Goal: Task Accomplishment & Management: Manage account settings

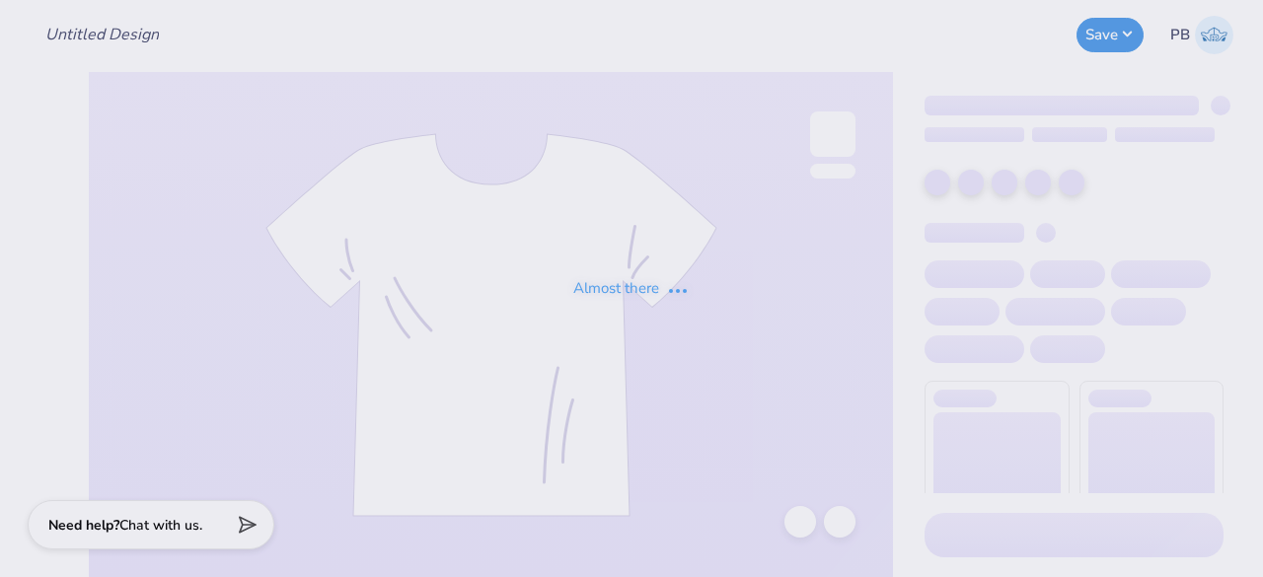
type input "FSHA HILL"
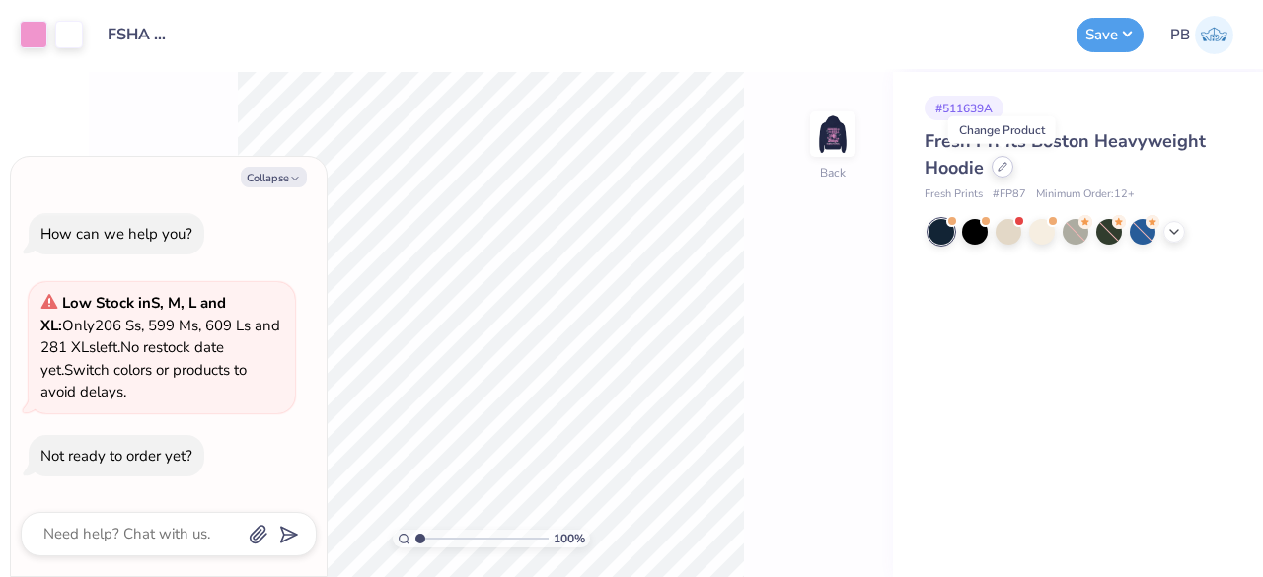
click at [1002, 170] on icon at bounding box center [1002, 167] width 10 height 10
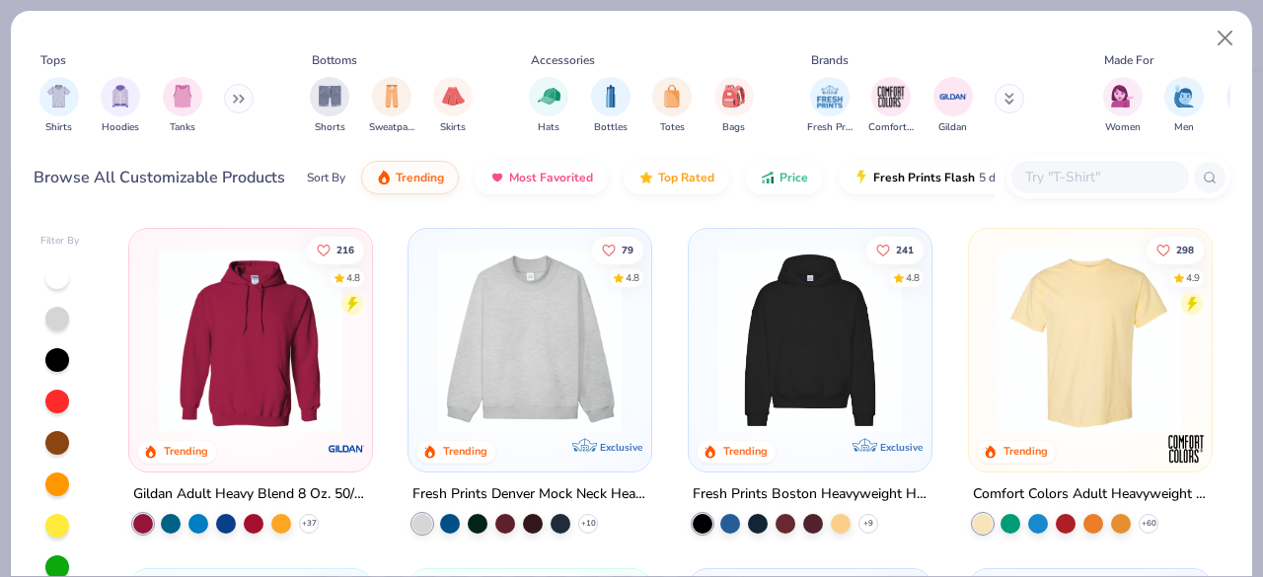
click at [1066, 183] on input "text" at bounding box center [1099, 177] width 152 height 23
click at [258, 362] on img at bounding box center [250, 340] width 203 height 183
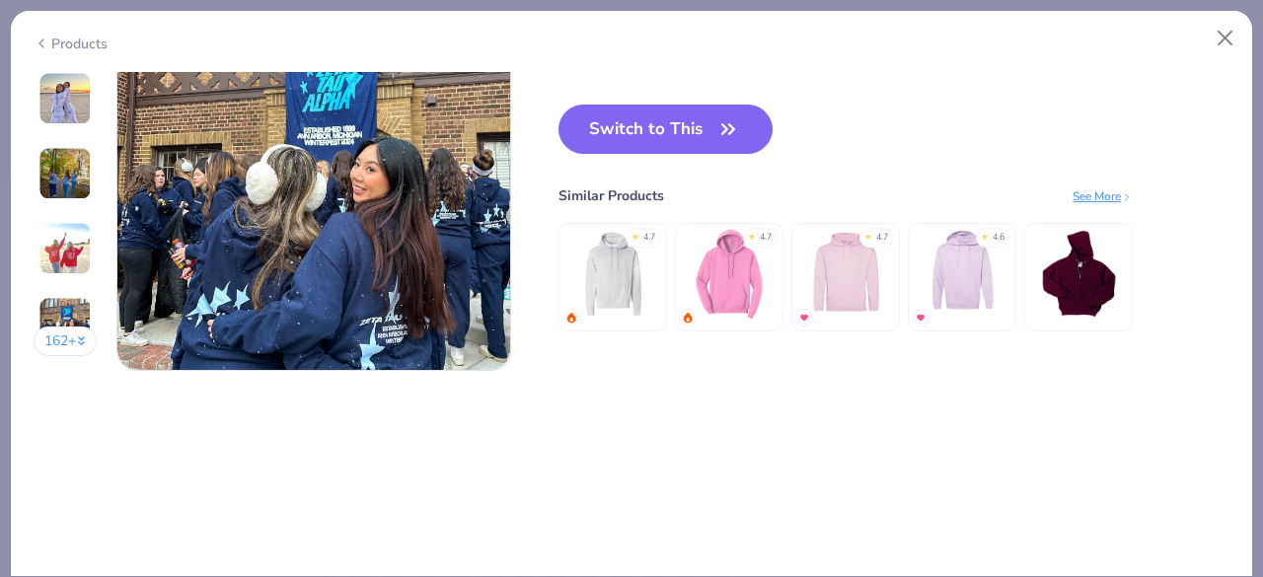
scroll to position [2745, 0]
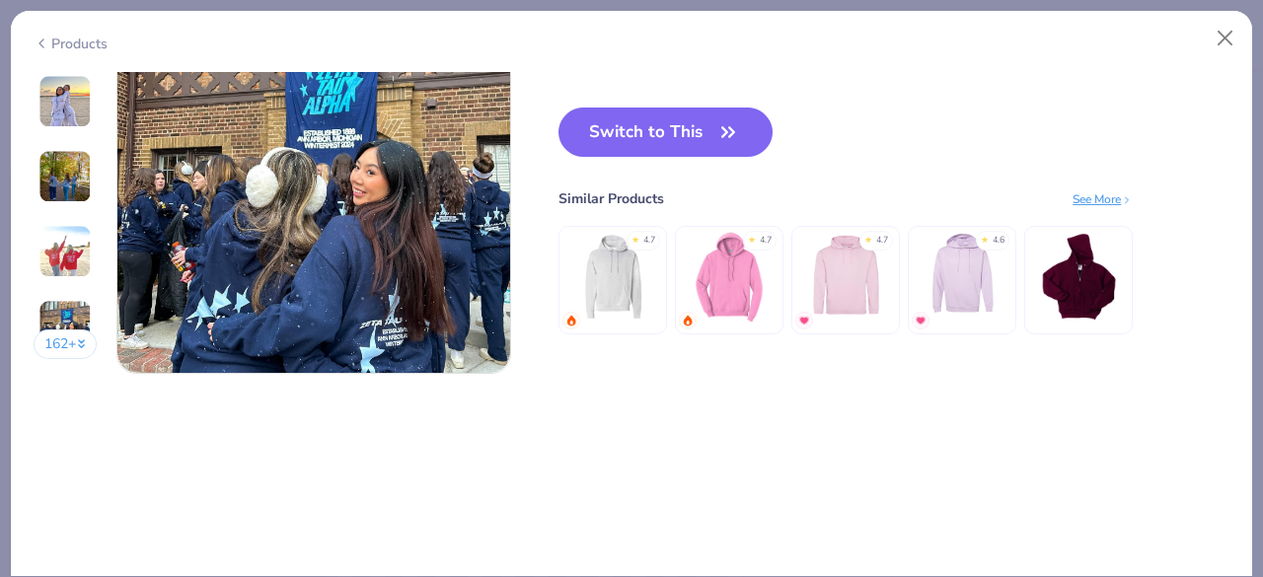
click at [736, 277] on img at bounding box center [730, 276] width 94 height 94
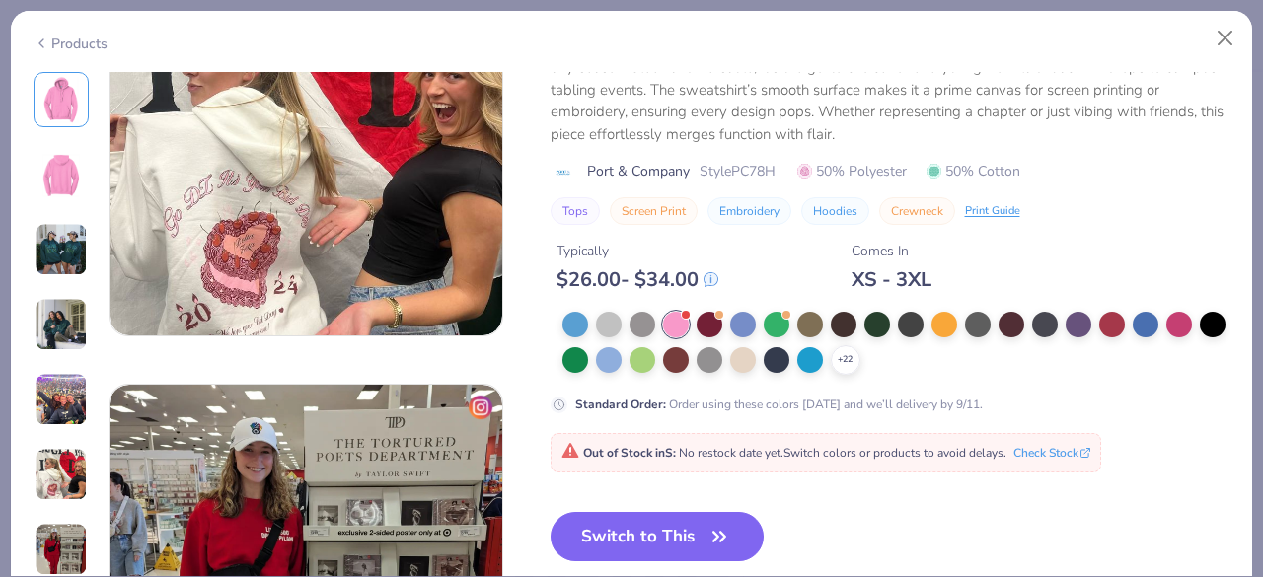
scroll to position [2341, 0]
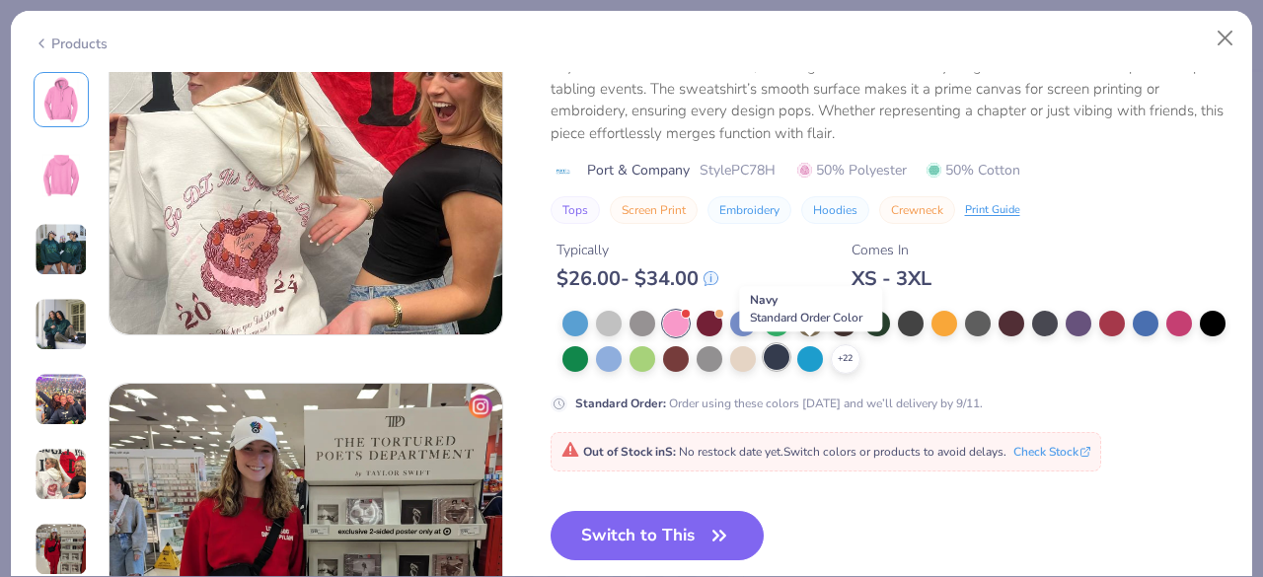
click at [789, 363] on div at bounding box center [777, 357] width 26 height 26
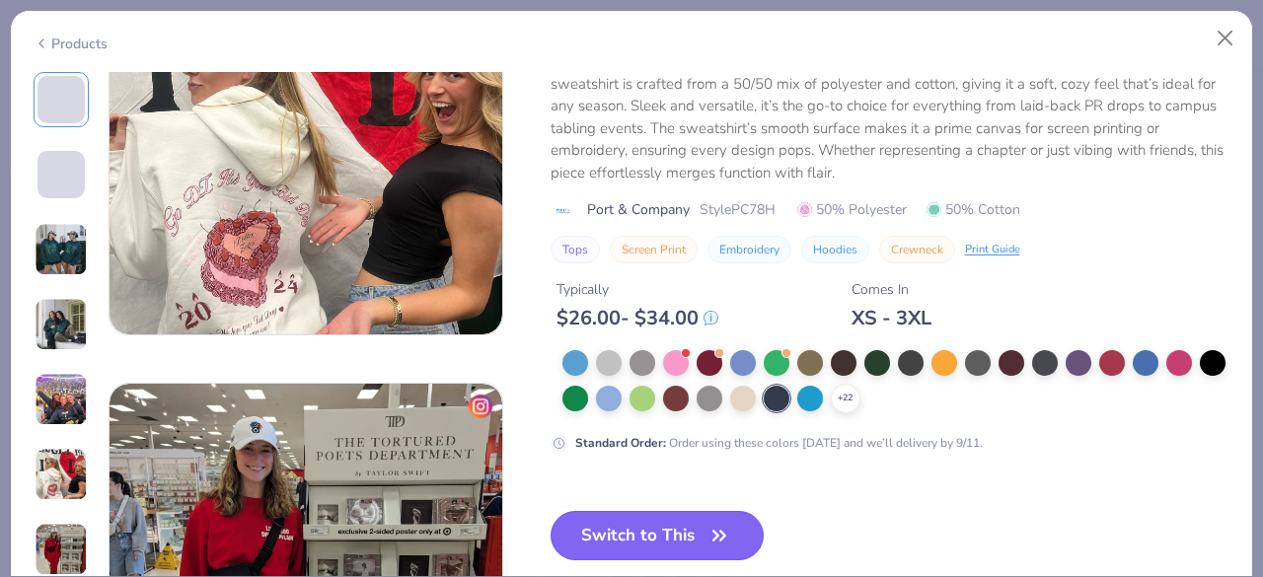
click at [641, 535] on button "Switch to This" at bounding box center [657, 535] width 214 height 49
click at [675, 529] on button "Switch to This" at bounding box center [657, 535] width 214 height 49
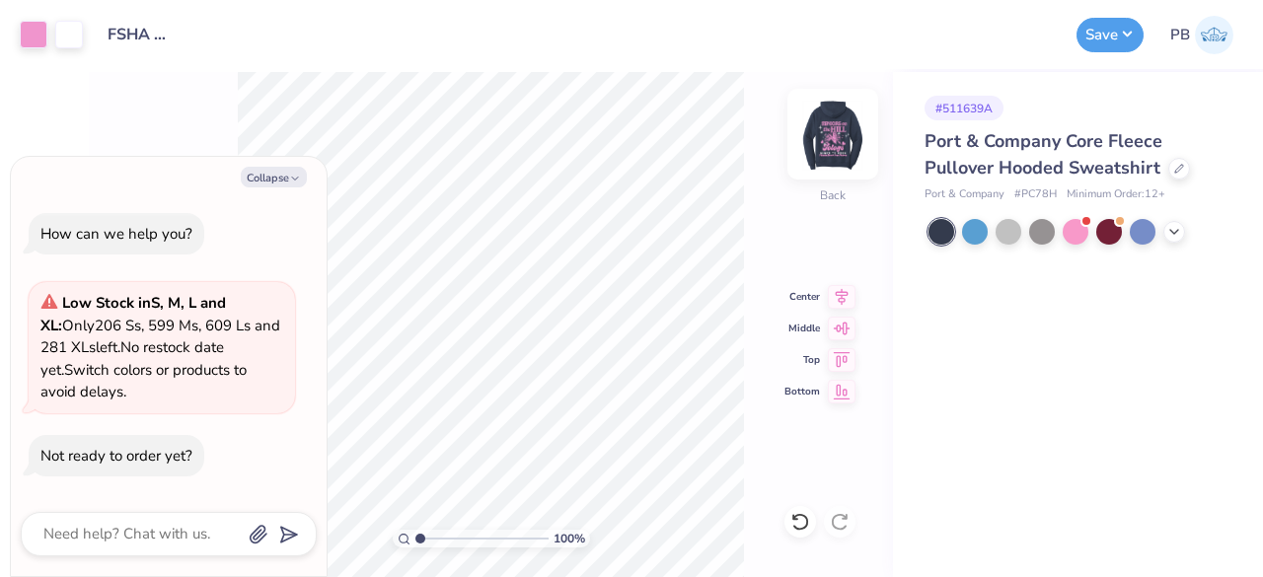
click at [828, 126] on img at bounding box center [832, 134] width 79 height 79
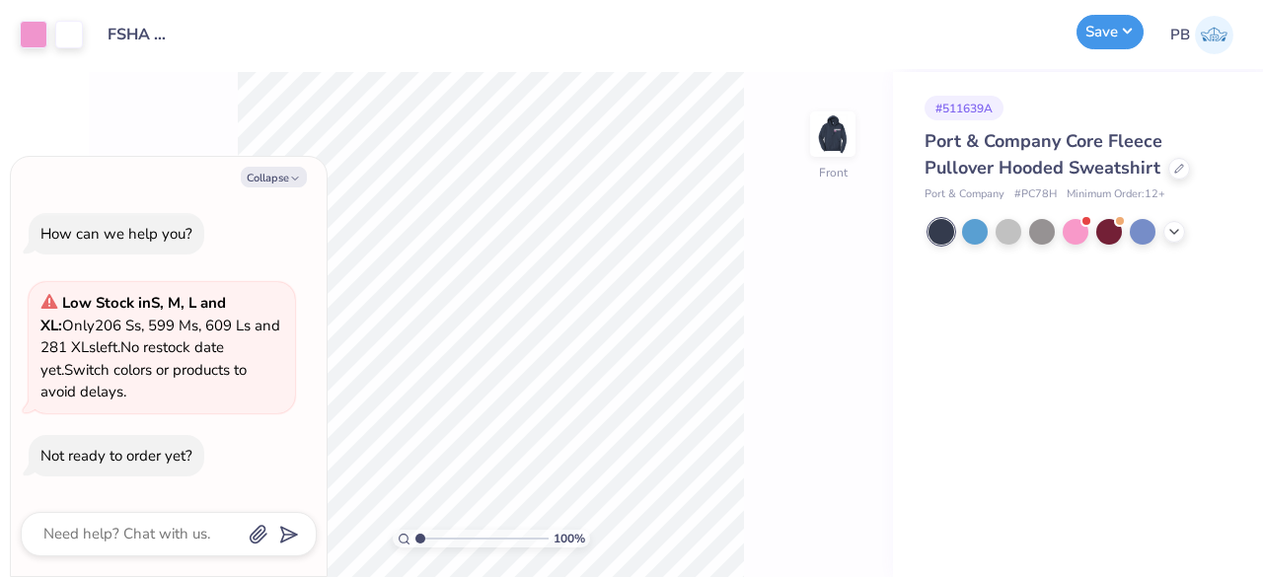
click at [1117, 43] on button "Save" at bounding box center [1109, 32] width 67 height 35
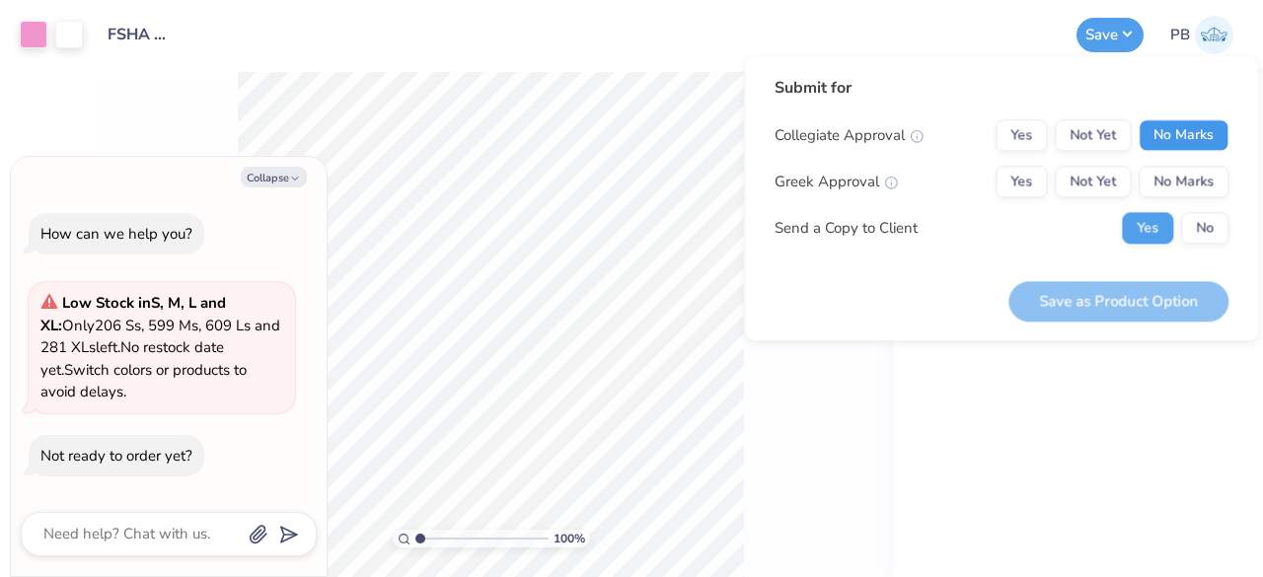
click at [1215, 133] on button "No Marks" at bounding box center [1183, 135] width 90 height 32
click at [1206, 191] on button "No Marks" at bounding box center [1183, 182] width 90 height 32
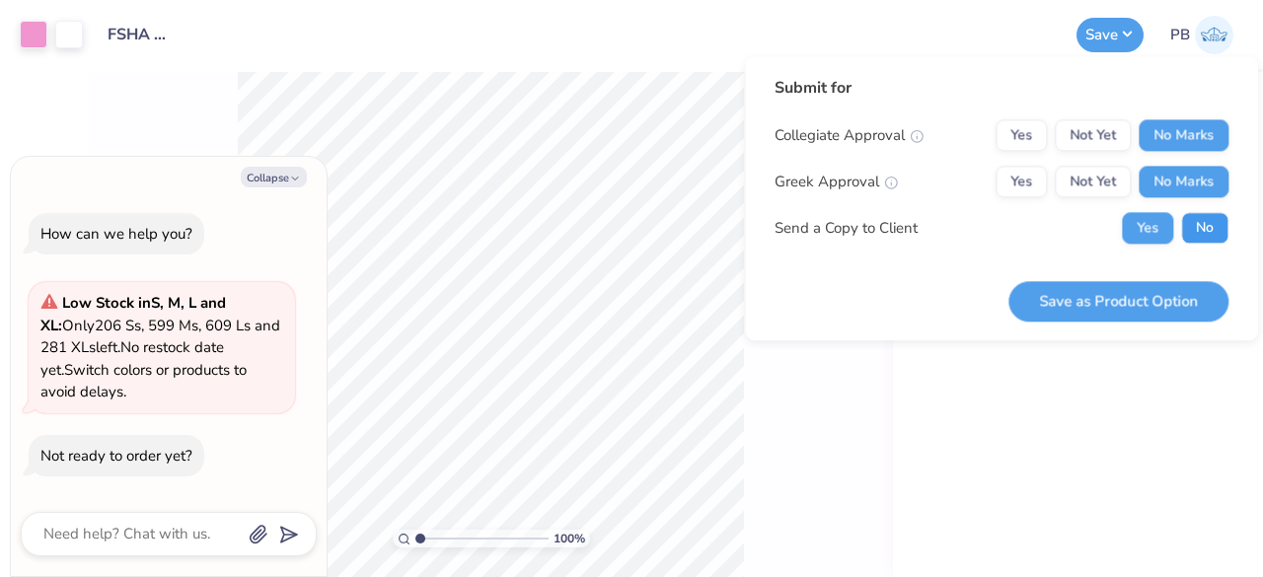
click at [1207, 234] on button "No" at bounding box center [1204, 228] width 47 height 32
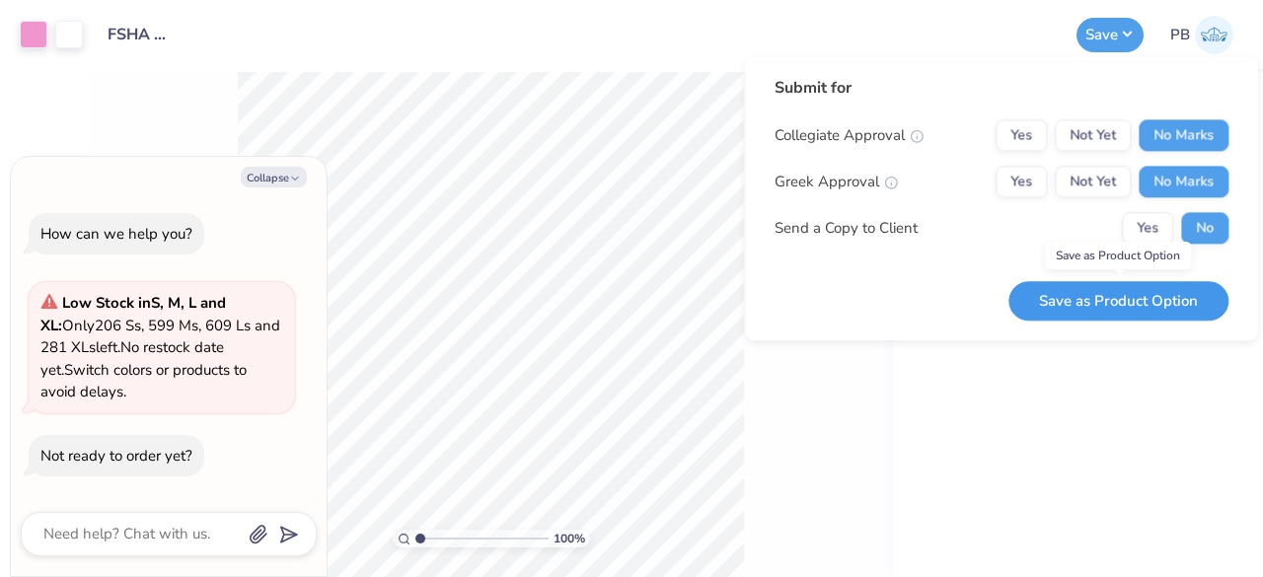
click at [1058, 305] on button "Save as Product Option" at bounding box center [1118, 301] width 220 height 40
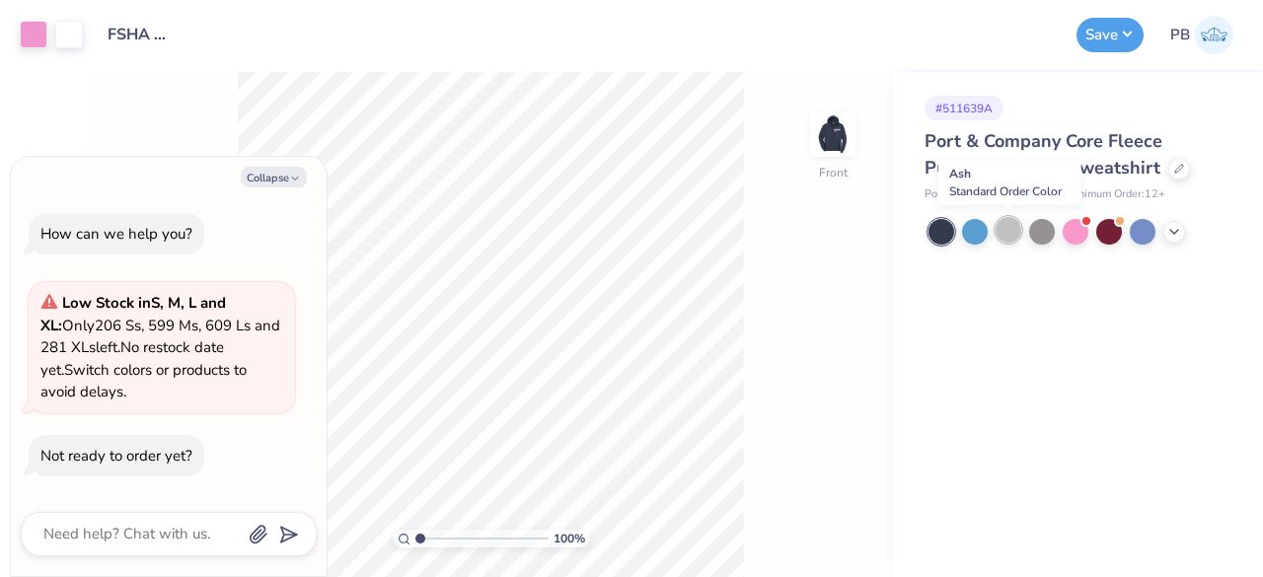
click at [1010, 234] on div at bounding box center [1008, 230] width 26 height 26
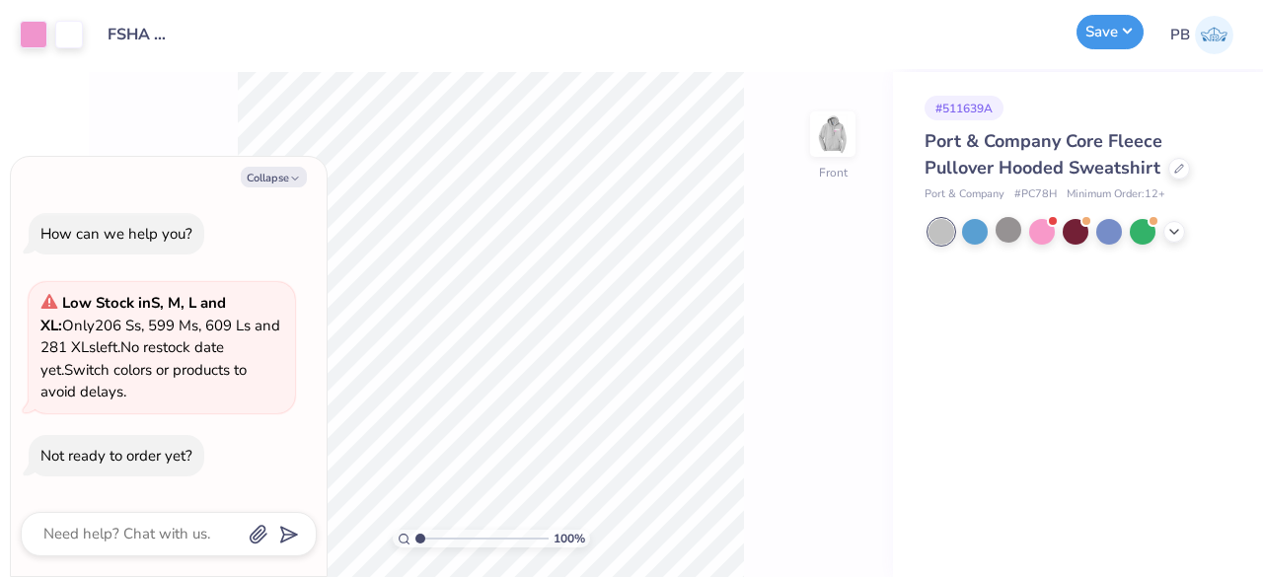
click at [1127, 22] on button "Save" at bounding box center [1109, 32] width 67 height 35
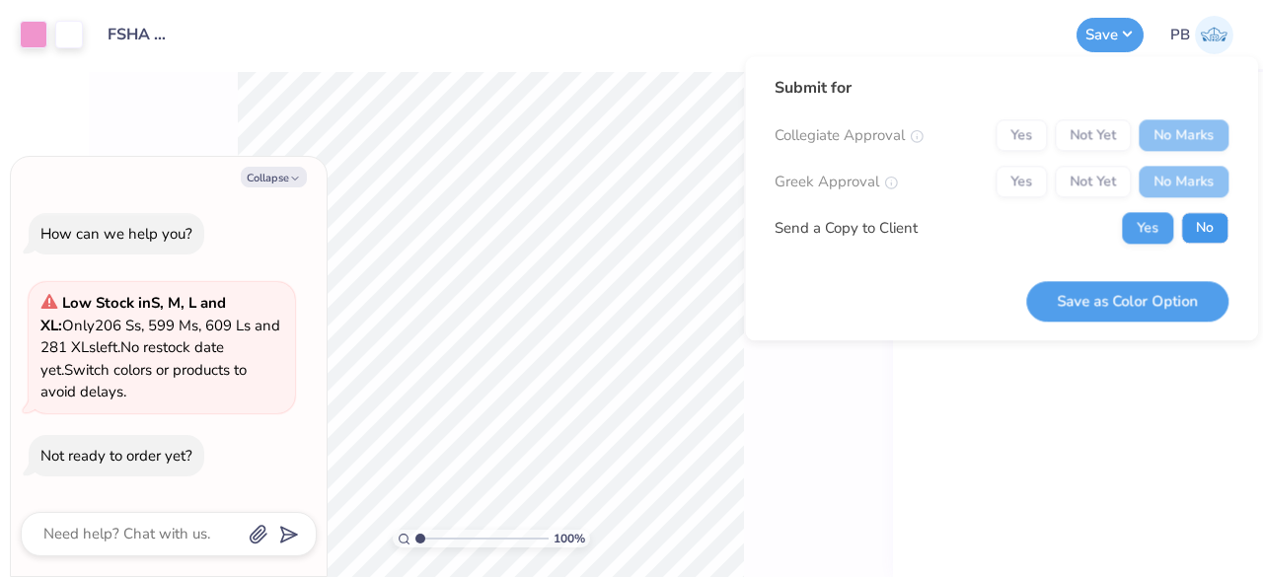
click at [1185, 227] on button "No" at bounding box center [1204, 228] width 47 height 32
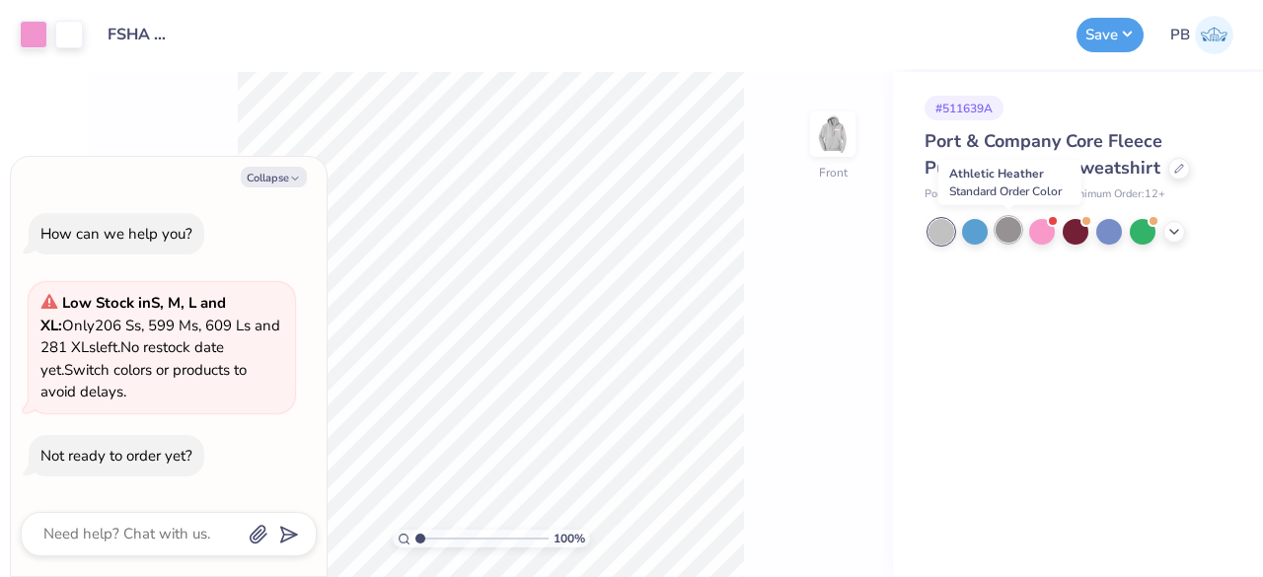
click at [1010, 234] on div at bounding box center [1008, 230] width 26 height 26
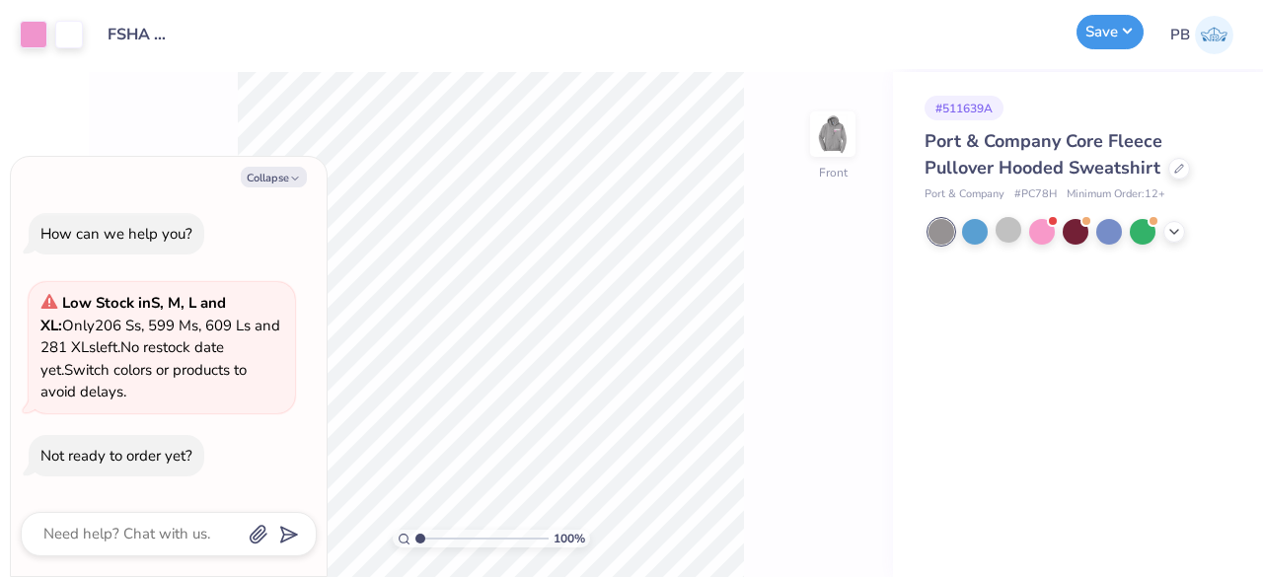
click at [1118, 29] on button "Save" at bounding box center [1109, 32] width 67 height 35
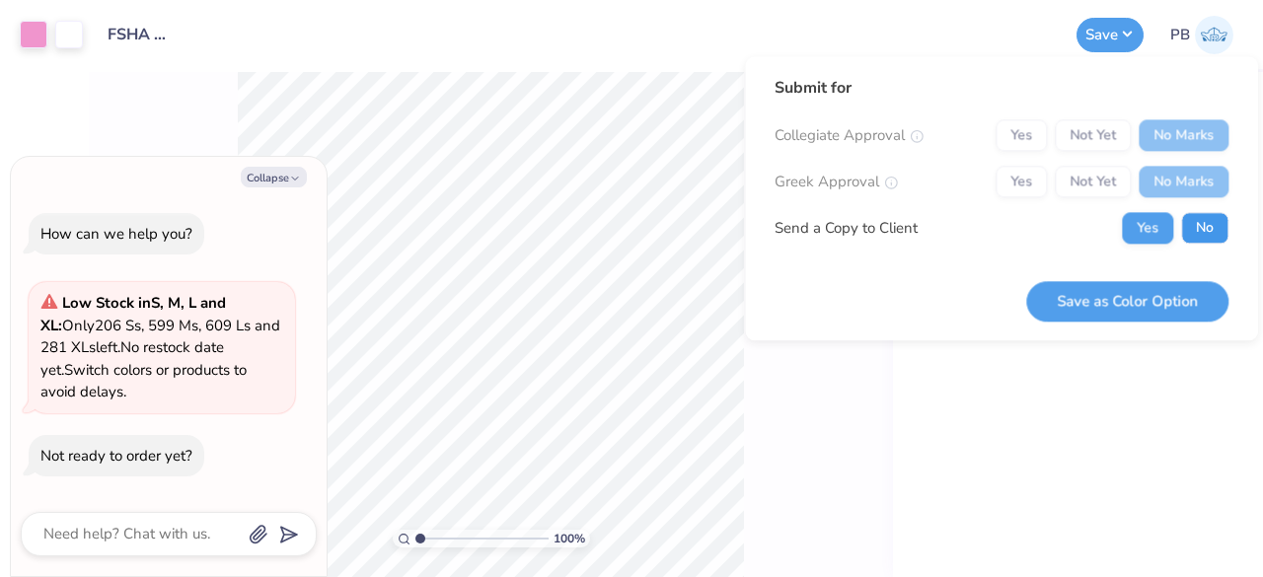
click at [1202, 240] on button "No" at bounding box center [1204, 228] width 47 height 32
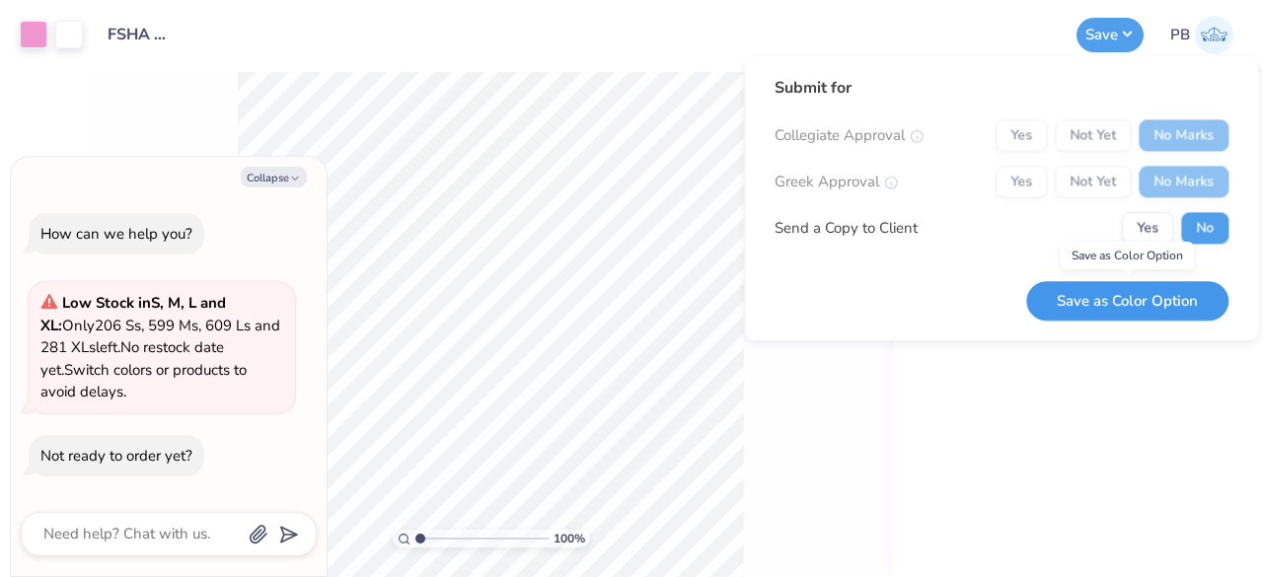
click at [1129, 309] on button "Save as Color Option" at bounding box center [1127, 301] width 202 height 40
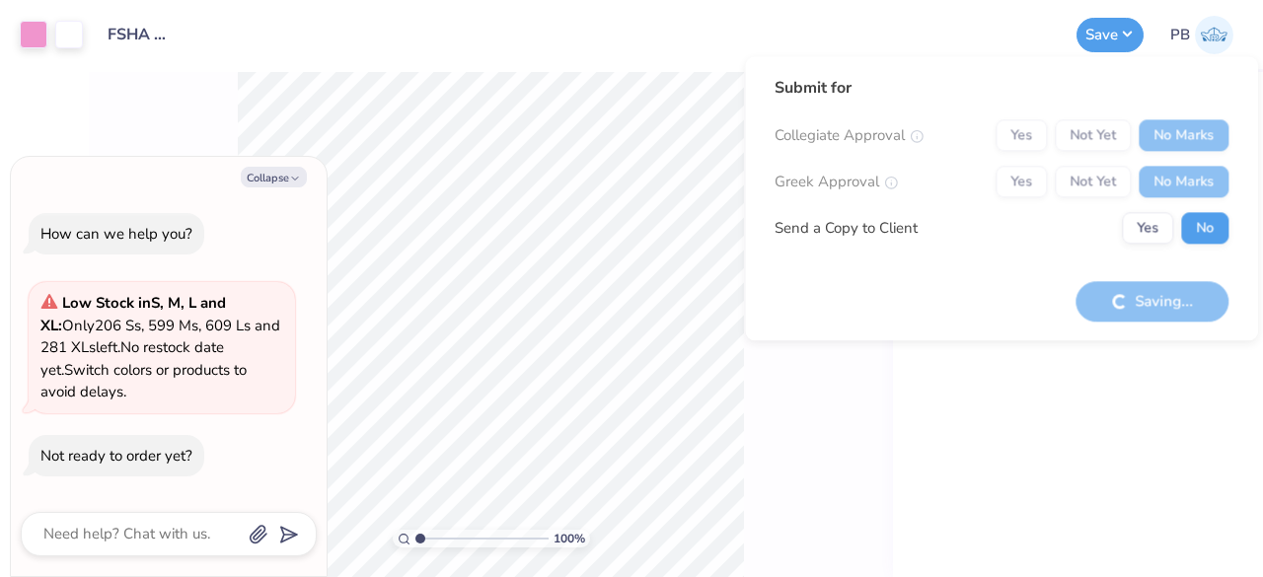
type textarea "x"
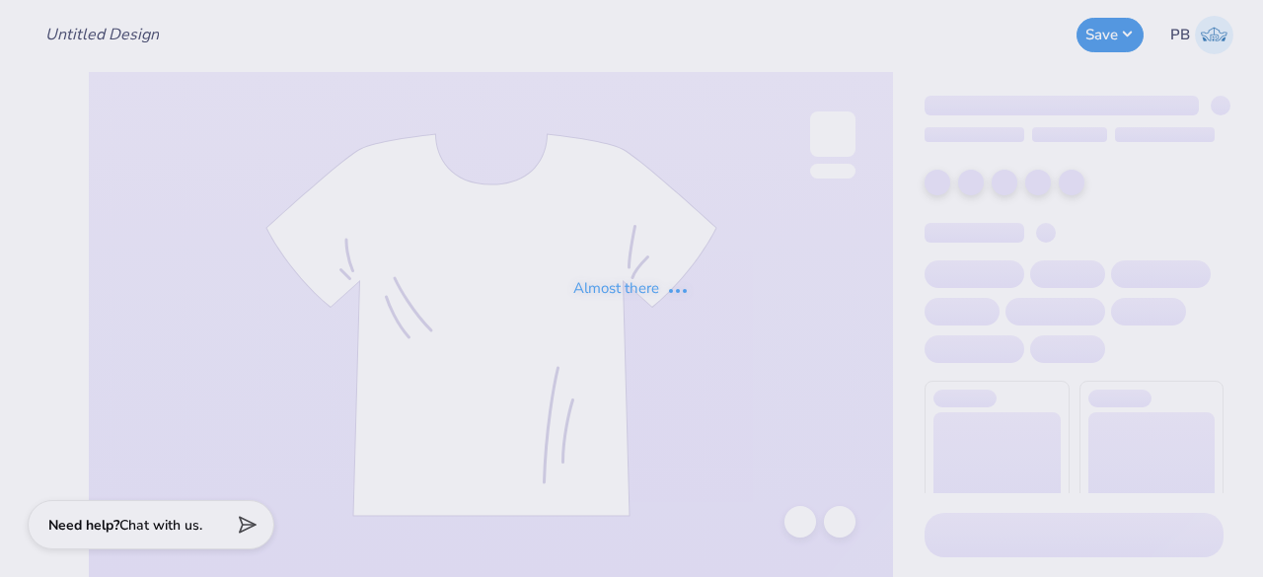
type input "FSHA HILL"
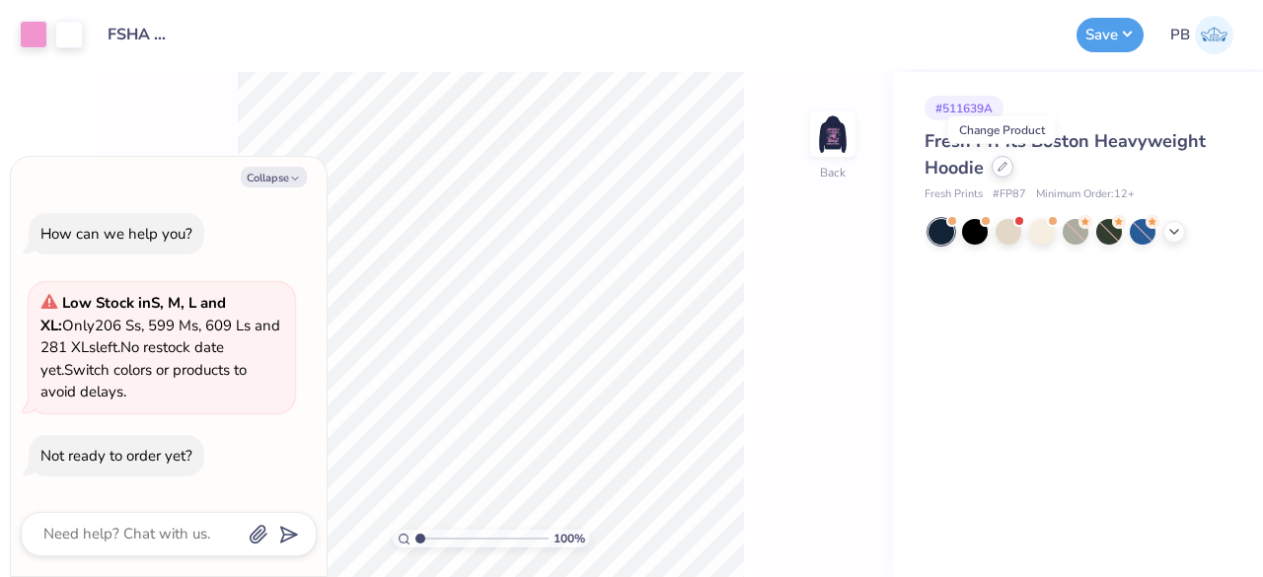
click at [1007, 175] on div at bounding box center [1002, 167] width 22 height 22
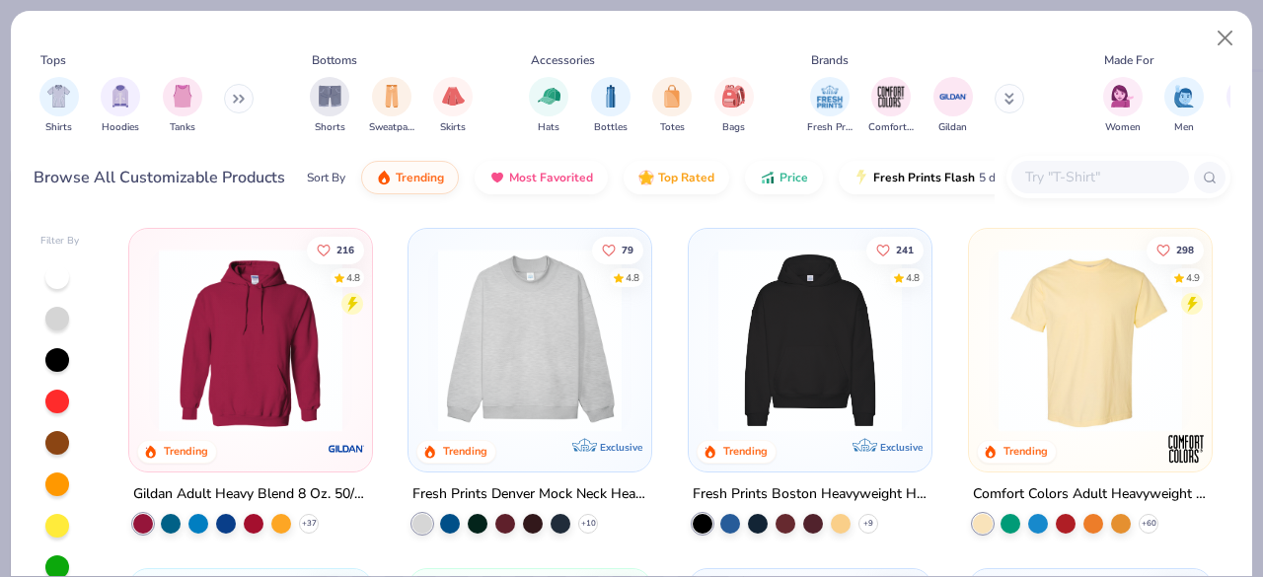
type textarea "x"
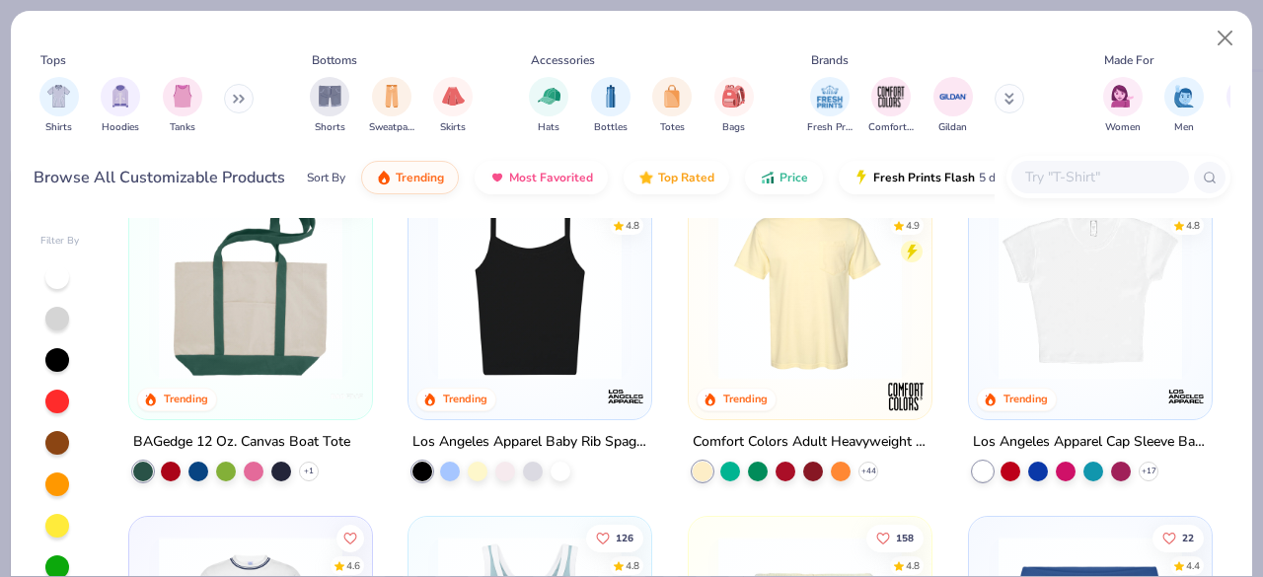
scroll to position [1406, 0]
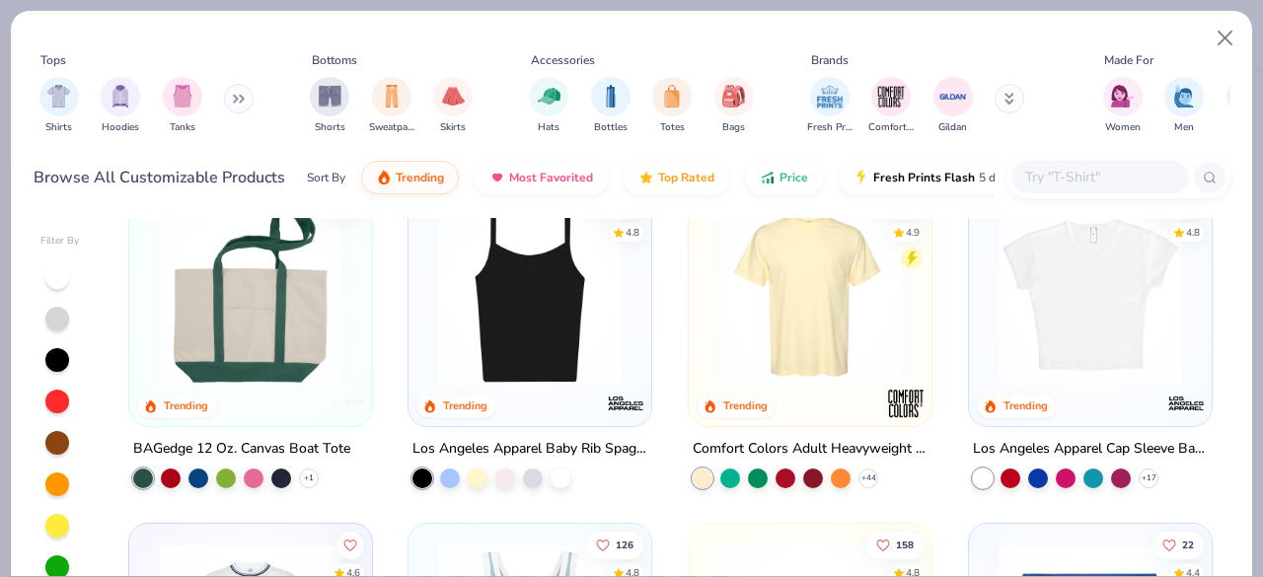
click at [1071, 178] on input "text" at bounding box center [1099, 177] width 152 height 23
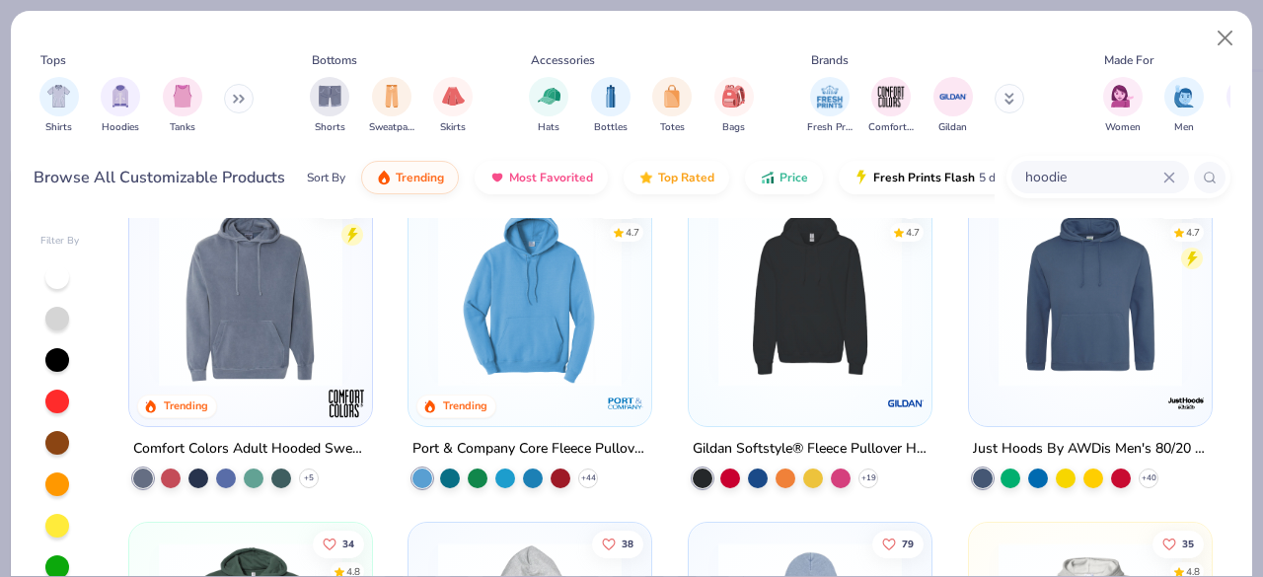
scroll to position [4808, 0]
type input "h"
type input "w"
type input "ss4500"
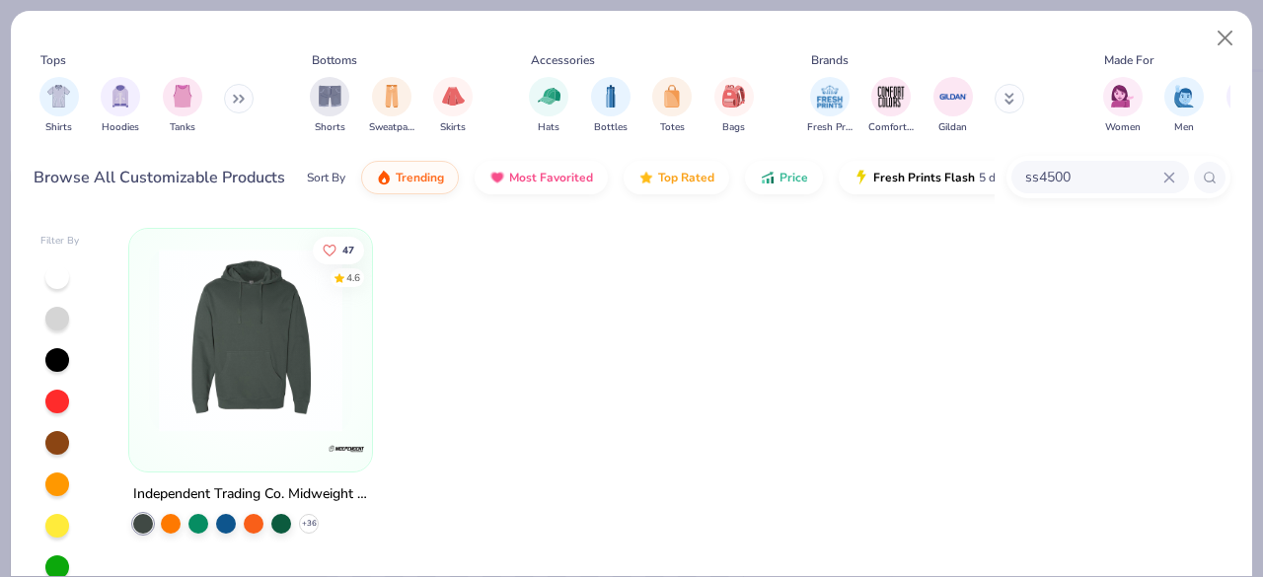
click at [264, 378] on img at bounding box center [250, 340] width 203 height 183
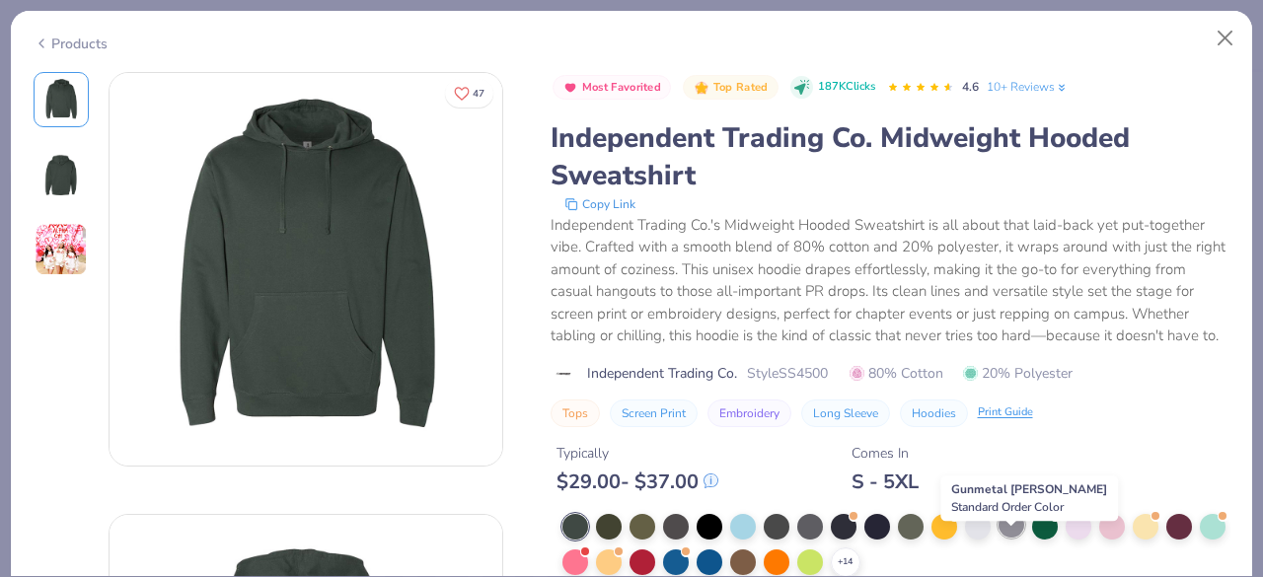
click at [1012, 538] on div at bounding box center [1011, 525] width 26 height 26
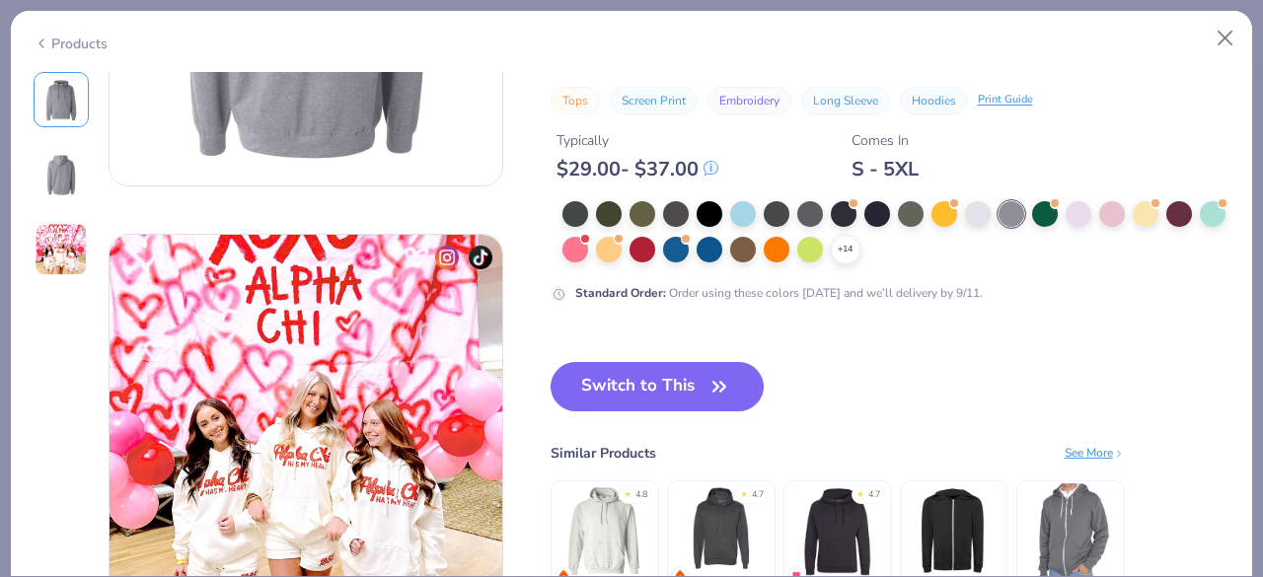
scroll to position [722, 0]
click at [665, 389] on button "Switch to This" at bounding box center [657, 386] width 214 height 49
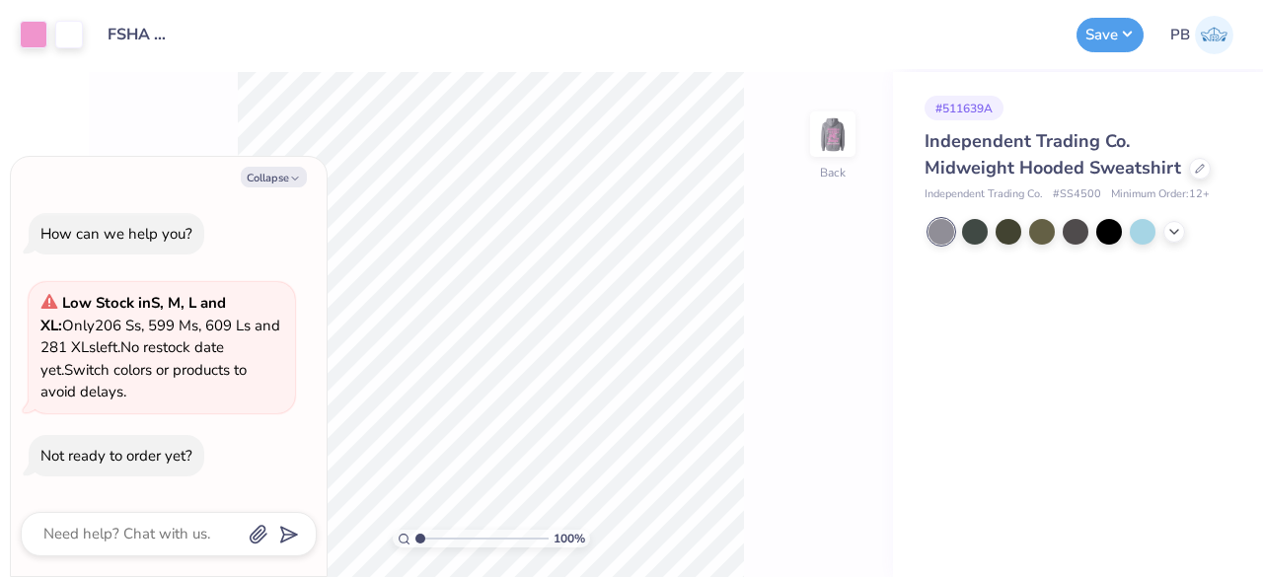
click at [224, 354] on span "No restock date yet." at bounding box center [131, 358] width 183 height 42
click at [1170, 233] on icon at bounding box center [1174, 230] width 16 height 16
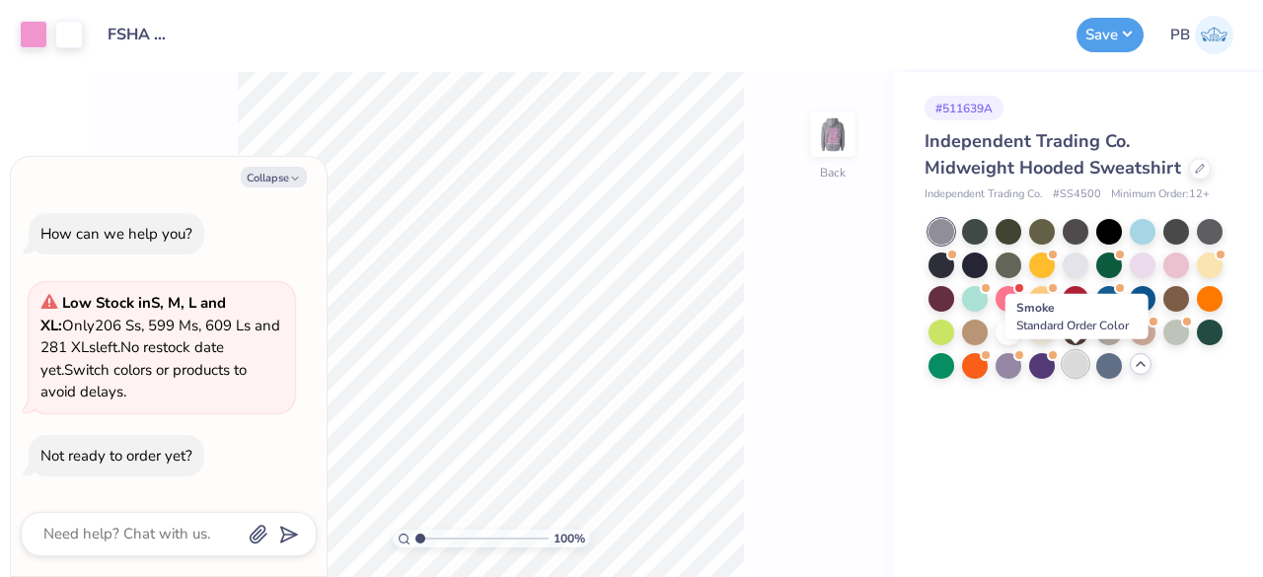
click at [1078, 364] on div at bounding box center [1076, 364] width 26 height 26
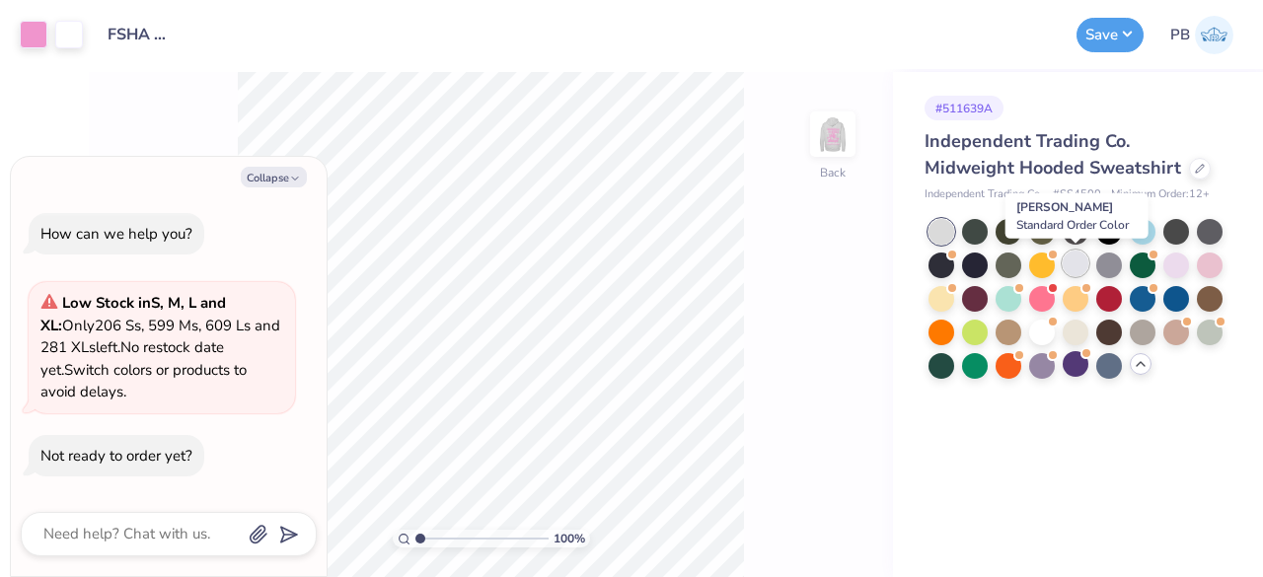
click at [1073, 260] on div at bounding box center [1076, 264] width 26 height 26
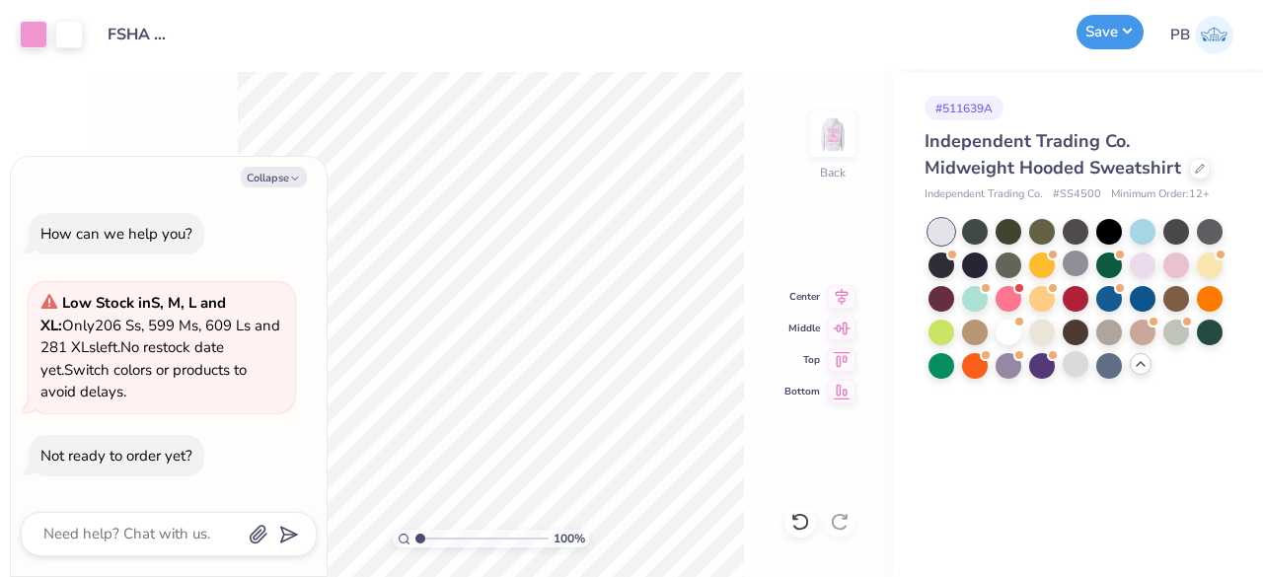
click at [1108, 37] on button "Save" at bounding box center [1109, 32] width 67 height 35
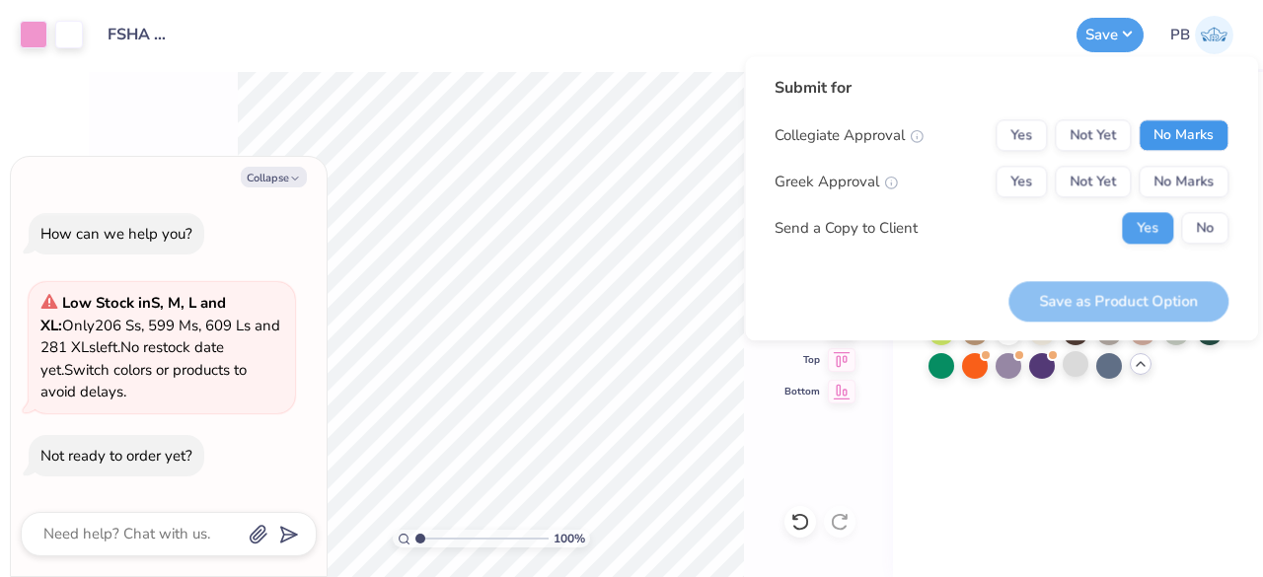
click at [1190, 126] on button "No Marks" at bounding box center [1183, 135] width 90 height 32
click at [1182, 195] on button "No Marks" at bounding box center [1183, 182] width 90 height 32
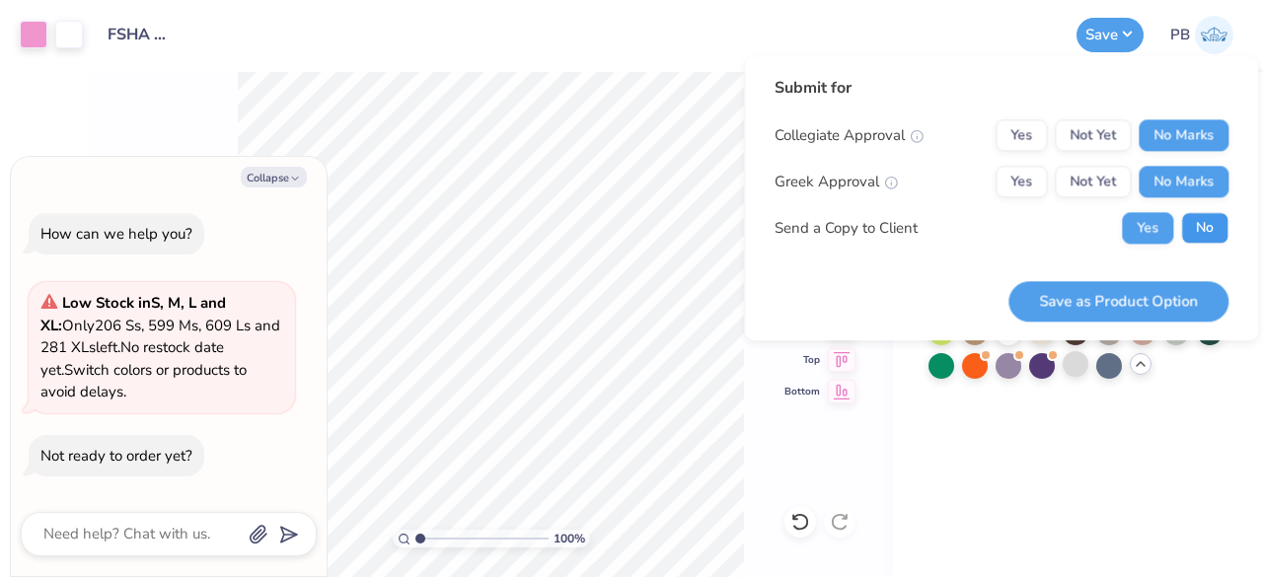
click at [1206, 227] on button "No" at bounding box center [1204, 228] width 47 height 32
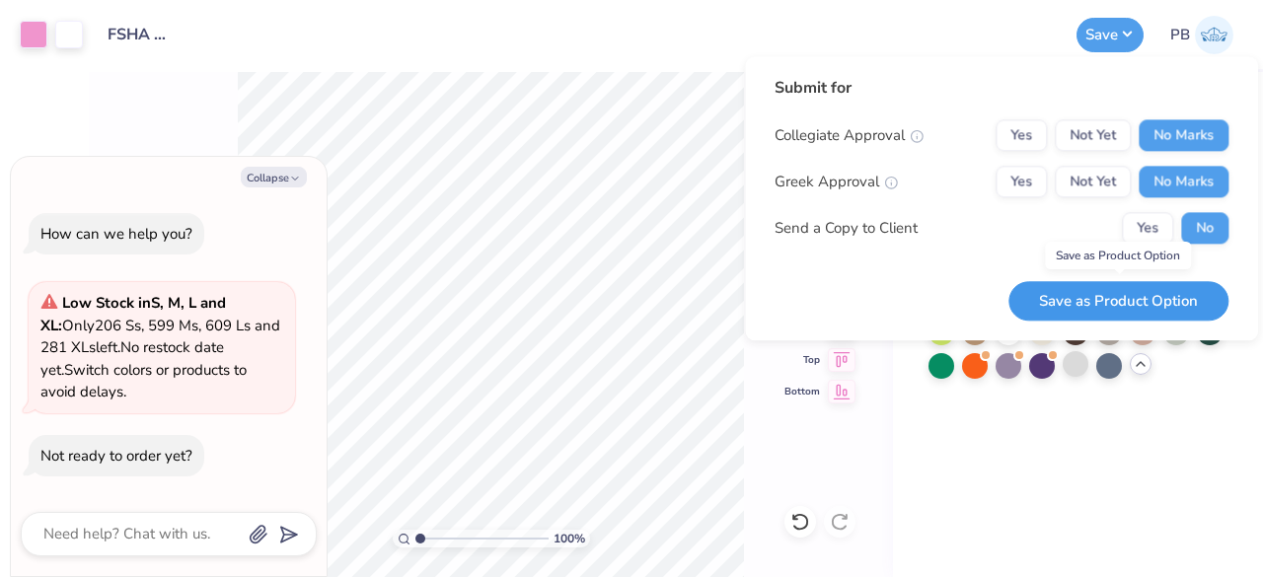
click at [1064, 301] on button "Save as Product Option" at bounding box center [1118, 301] width 220 height 40
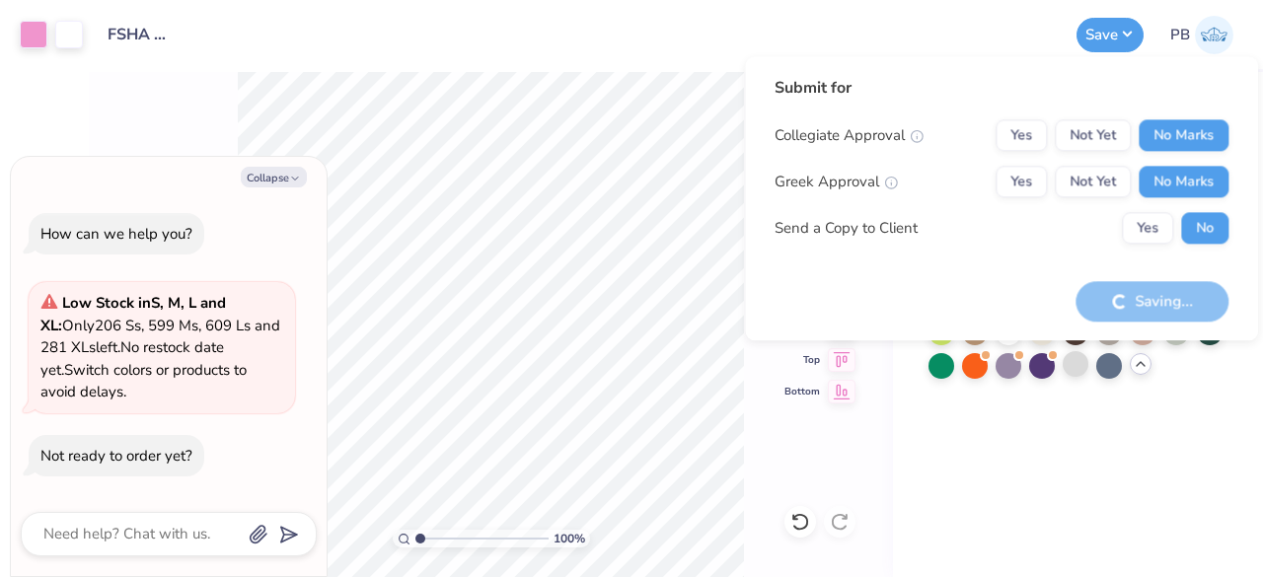
type textarea "x"
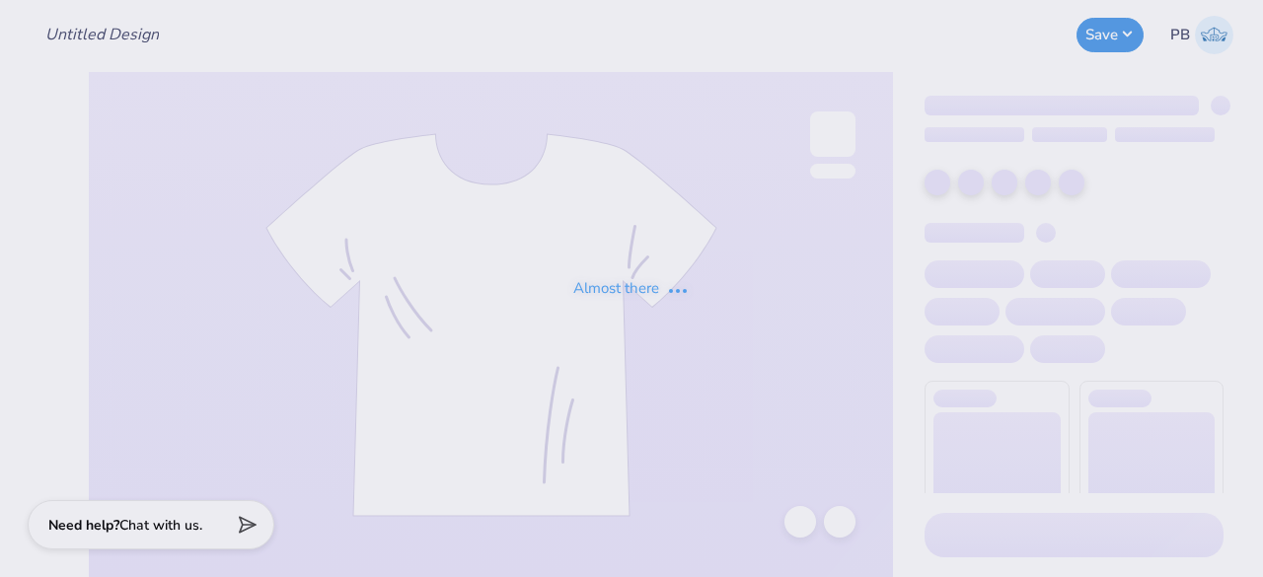
type input "FSHA HILL"
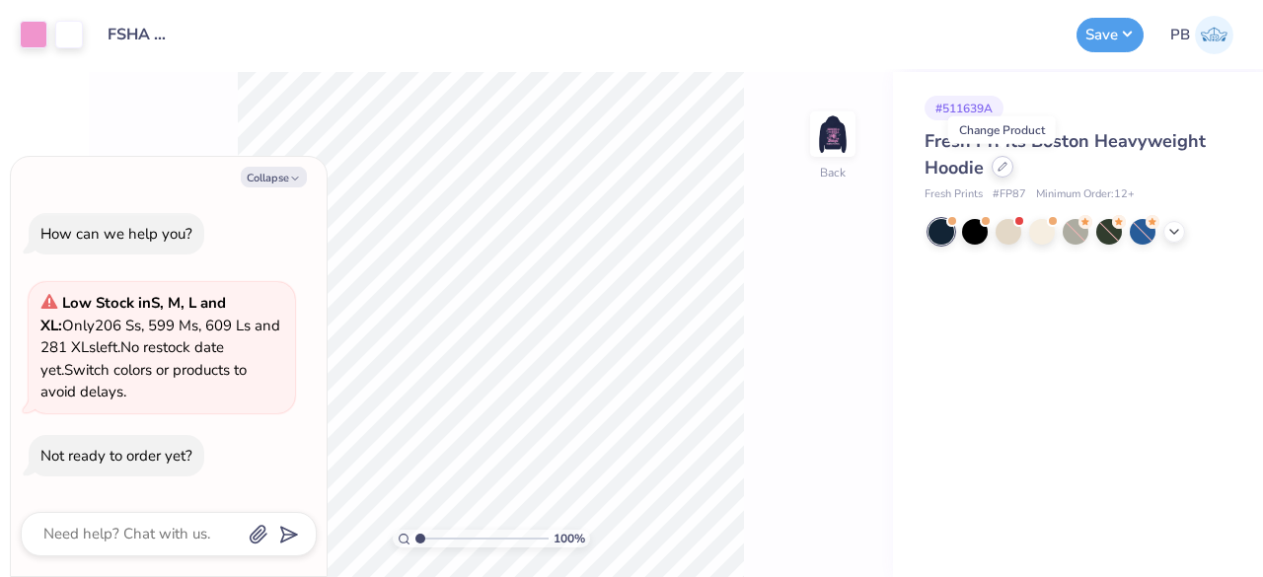
click at [1001, 170] on icon at bounding box center [1002, 167] width 10 height 10
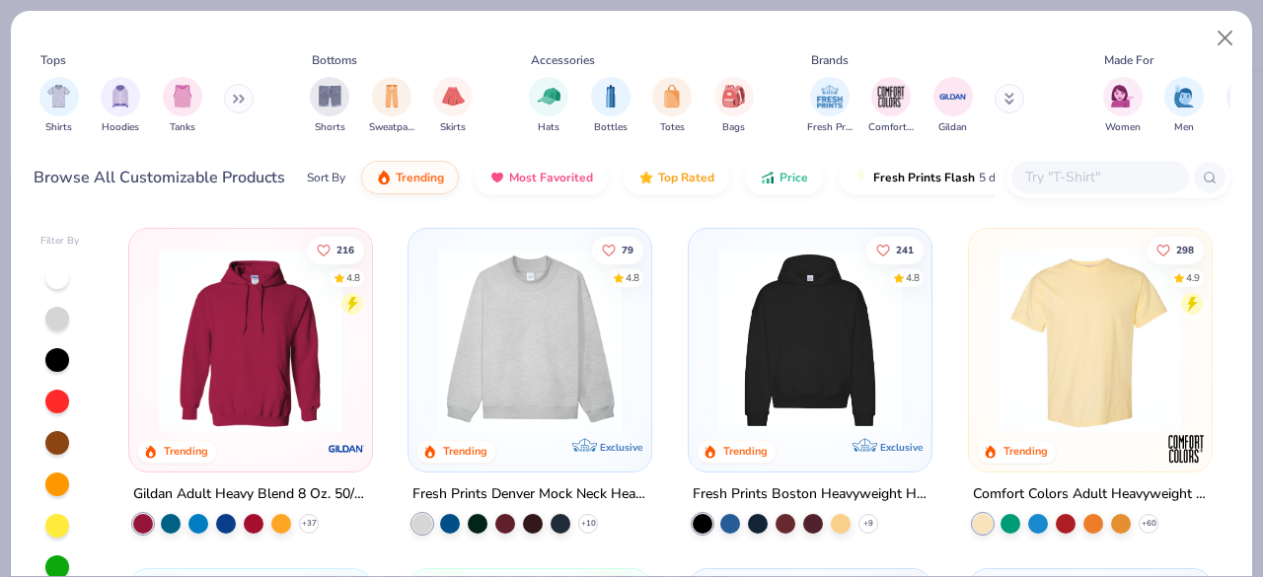
type textarea "x"
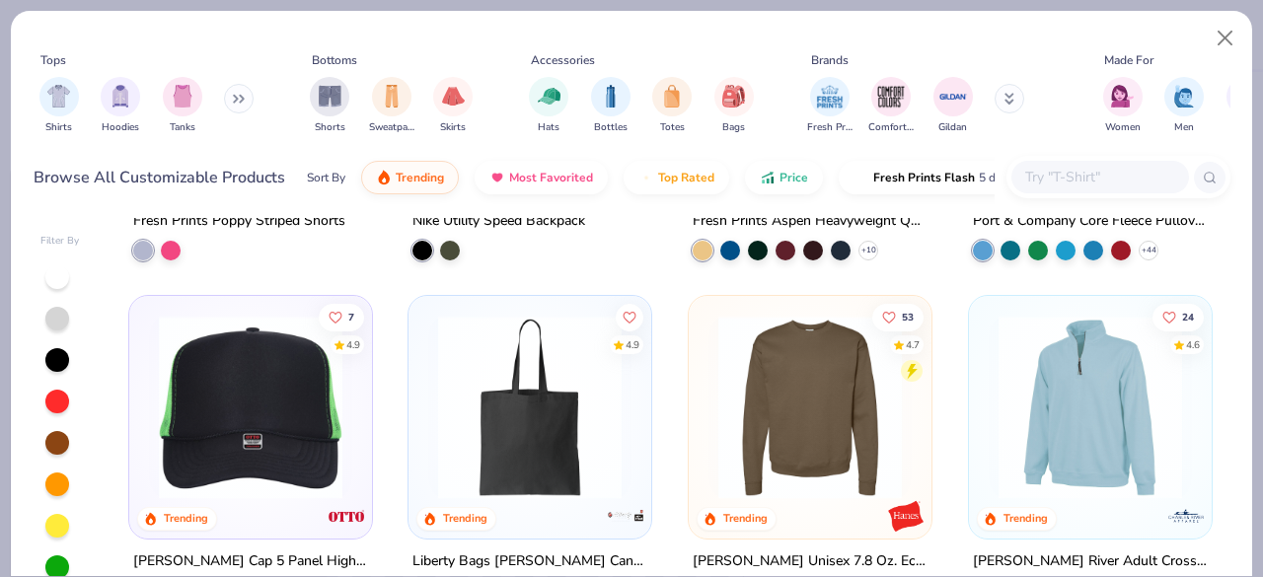
scroll to position [4012, 0]
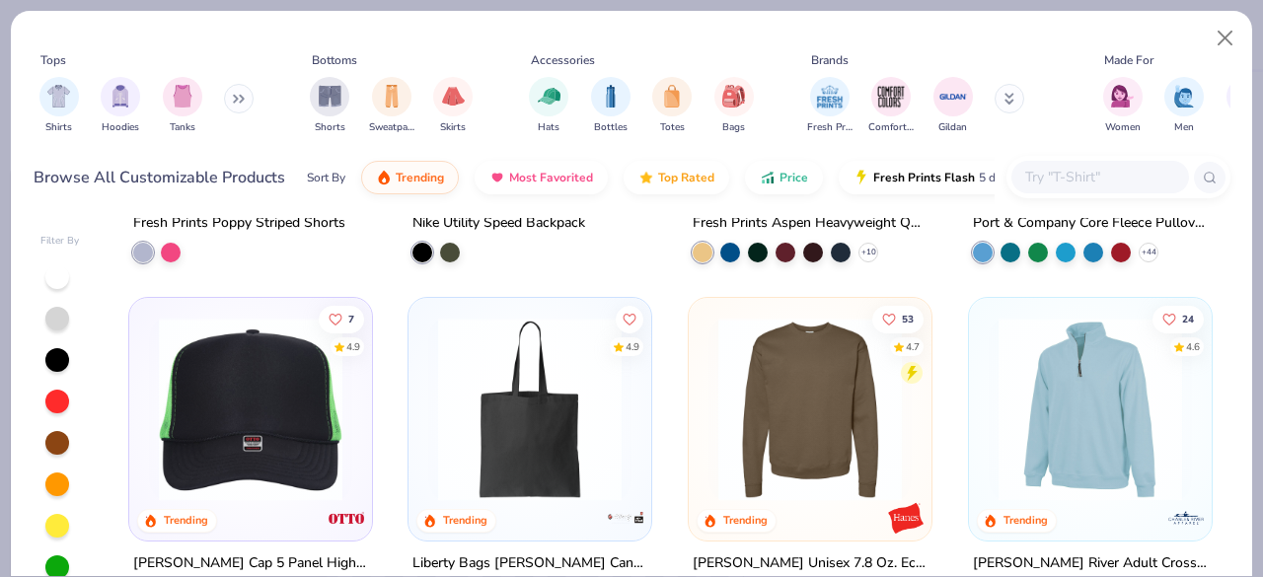
click at [1077, 169] on input "text" at bounding box center [1099, 177] width 152 height 23
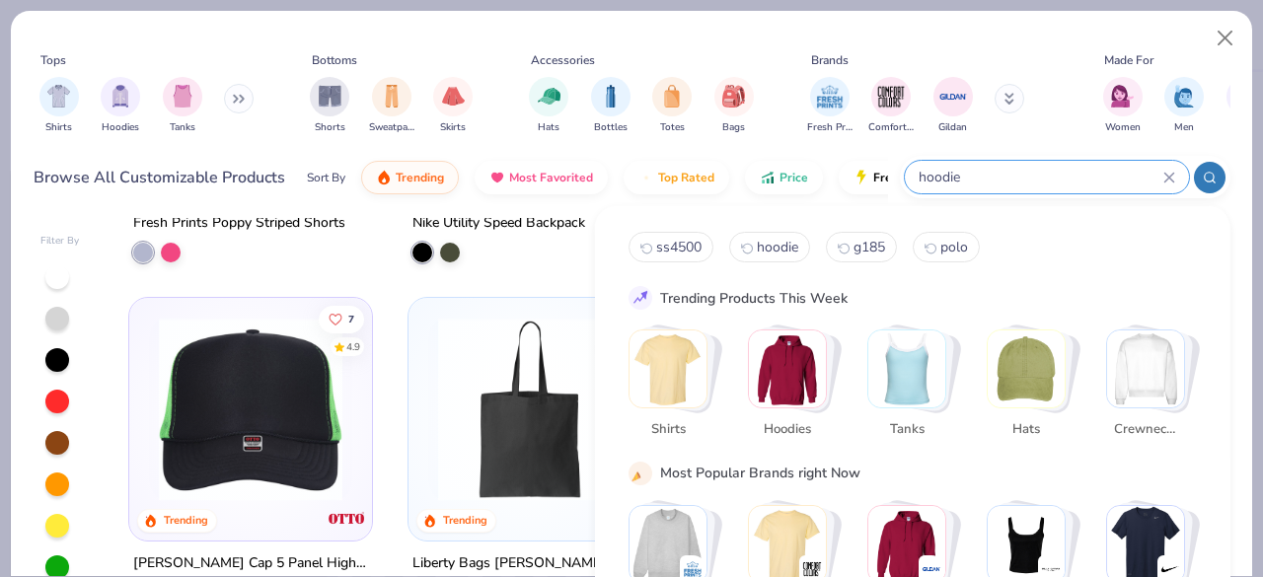
type input "hoodie"
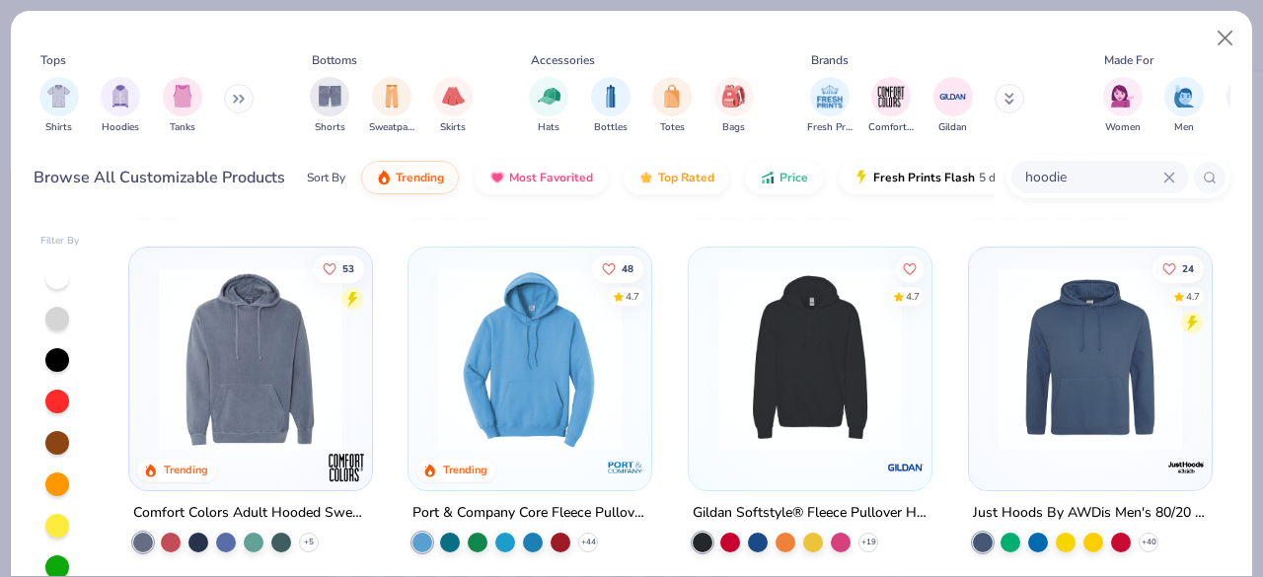
scroll to position [4742, 0]
click at [809, 360] on img at bounding box center [809, 358] width 203 height 183
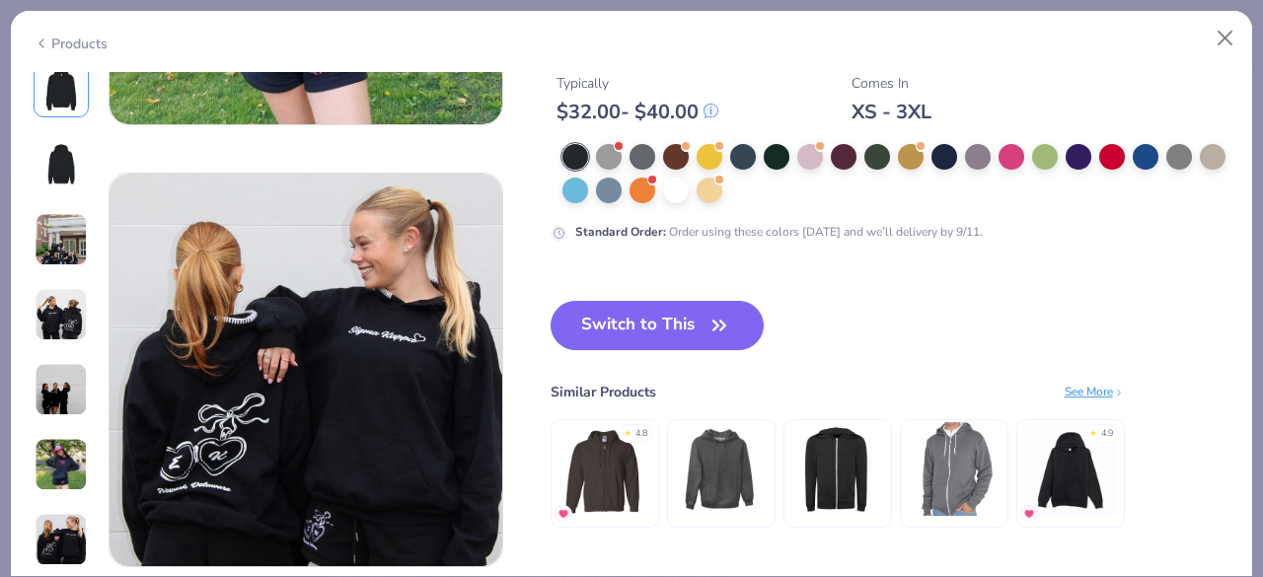
scroll to position [2543, 0]
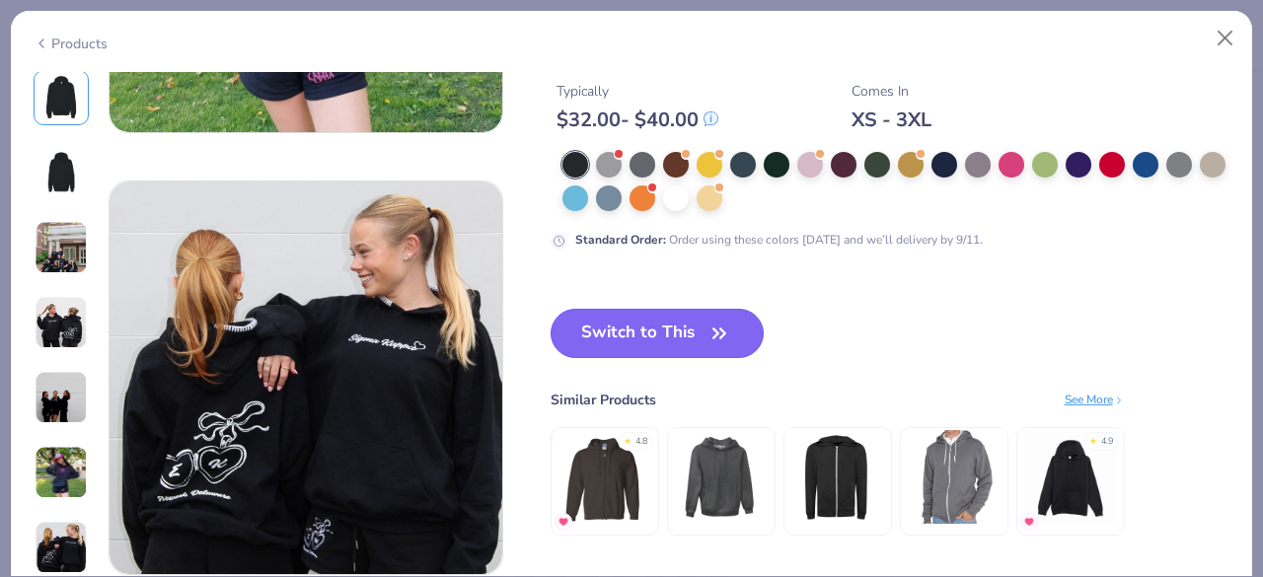
click at [694, 324] on button "Switch to This" at bounding box center [657, 333] width 214 height 49
click at [624, 336] on button "Switch to This" at bounding box center [657, 333] width 214 height 49
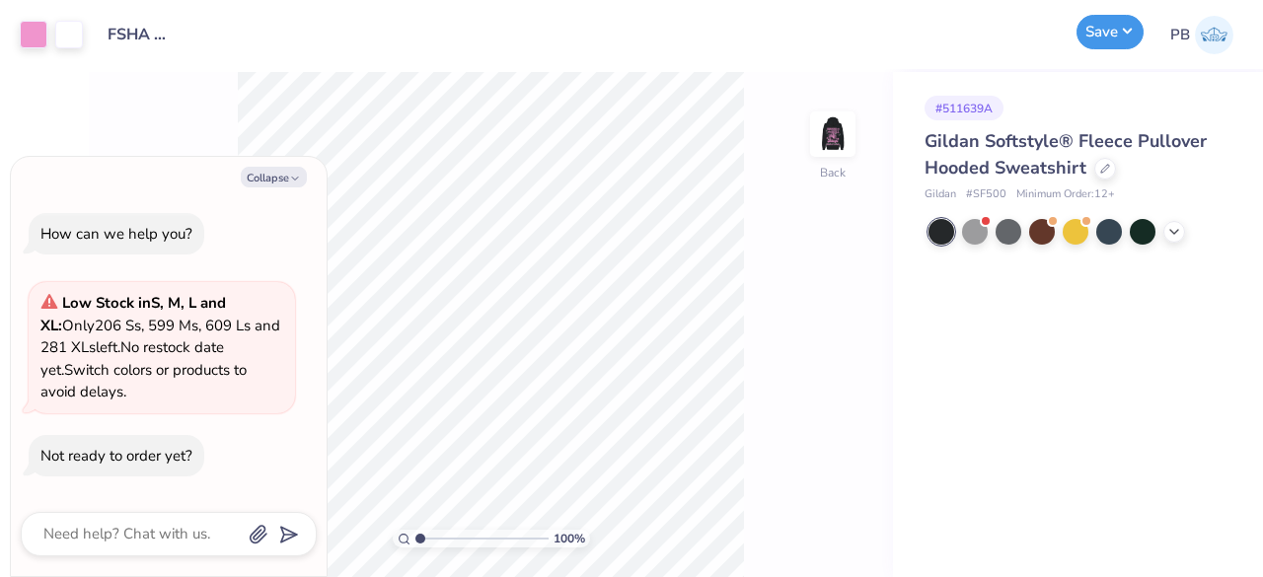
click at [1113, 38] on button "Save" at bounding box center [1109, 32] width 67 height 35
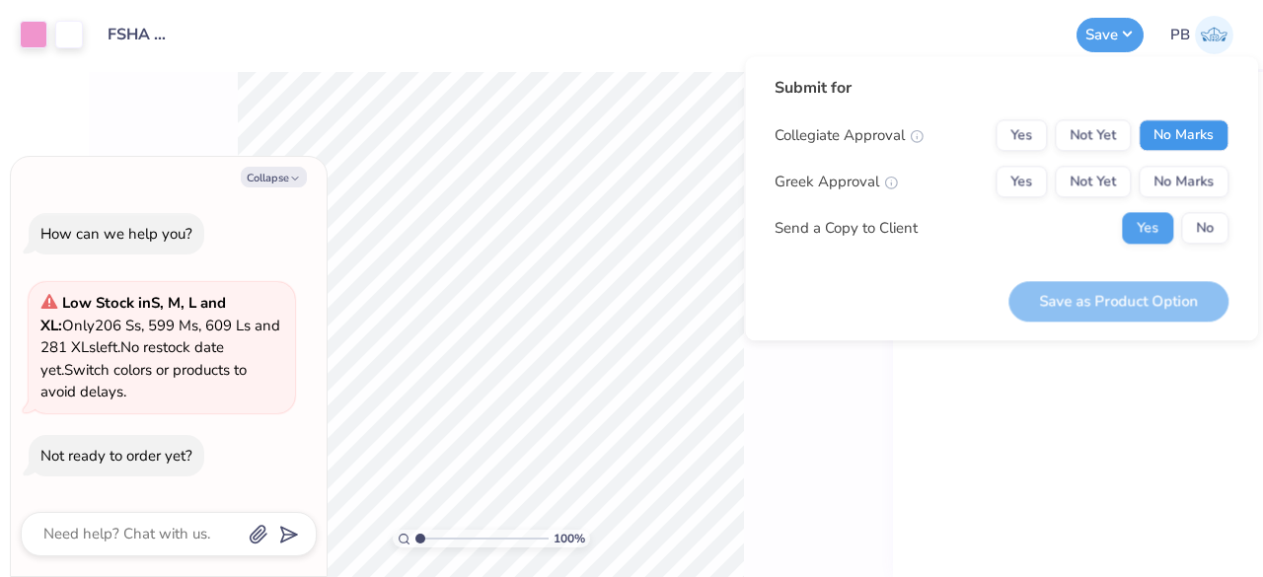
click at [1186, 135] on button "No Marks" at bounding box center [1183, 135] width 90 height 32
click at [1199, 178] on button "No Marks" at bounding box center [1183, 182] width 90 height 32
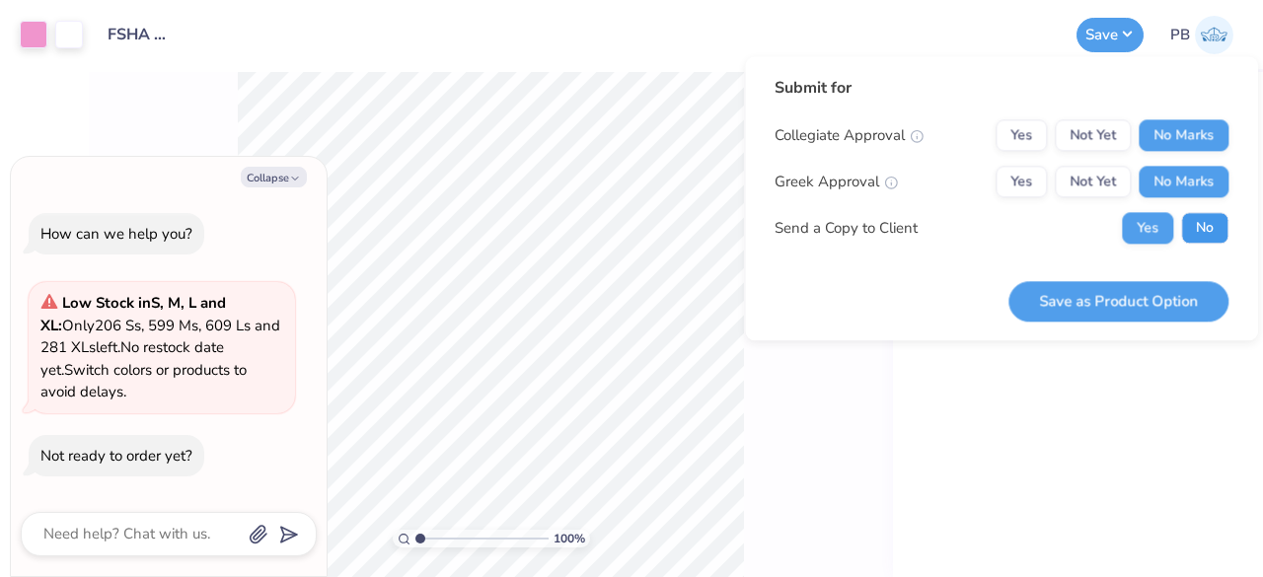
click at [1203, 220] on button "No" at bounding box center [1204, 228] width 47 height 32
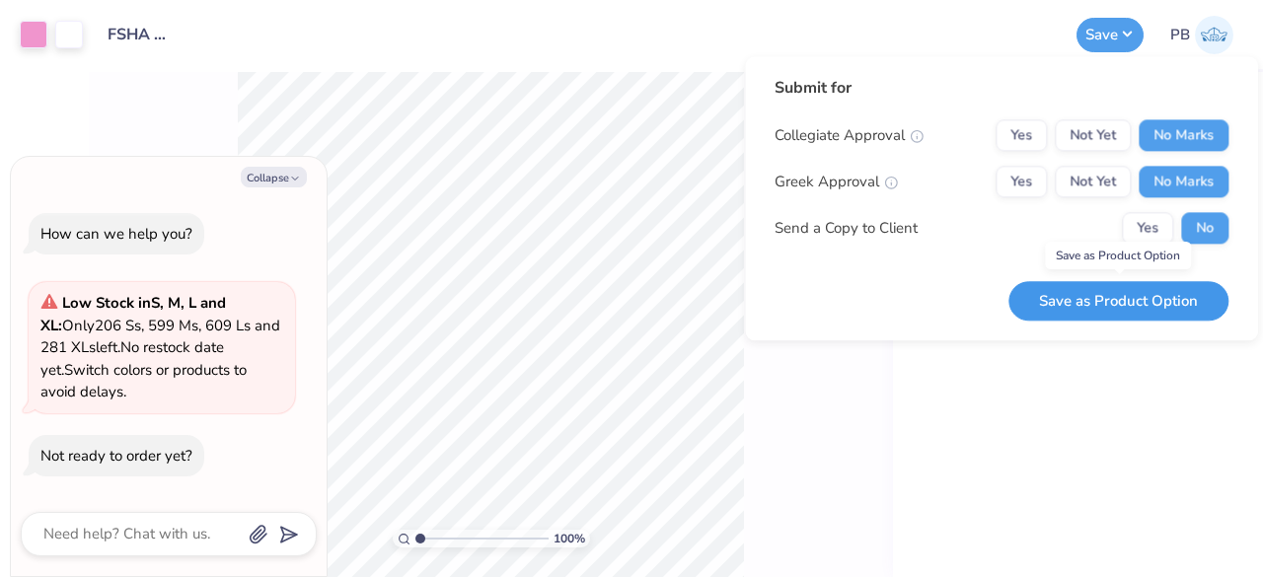
click at [1075, 309] on button "Save as Product Option" at bounding box center [1118, 301] width 220 height 40
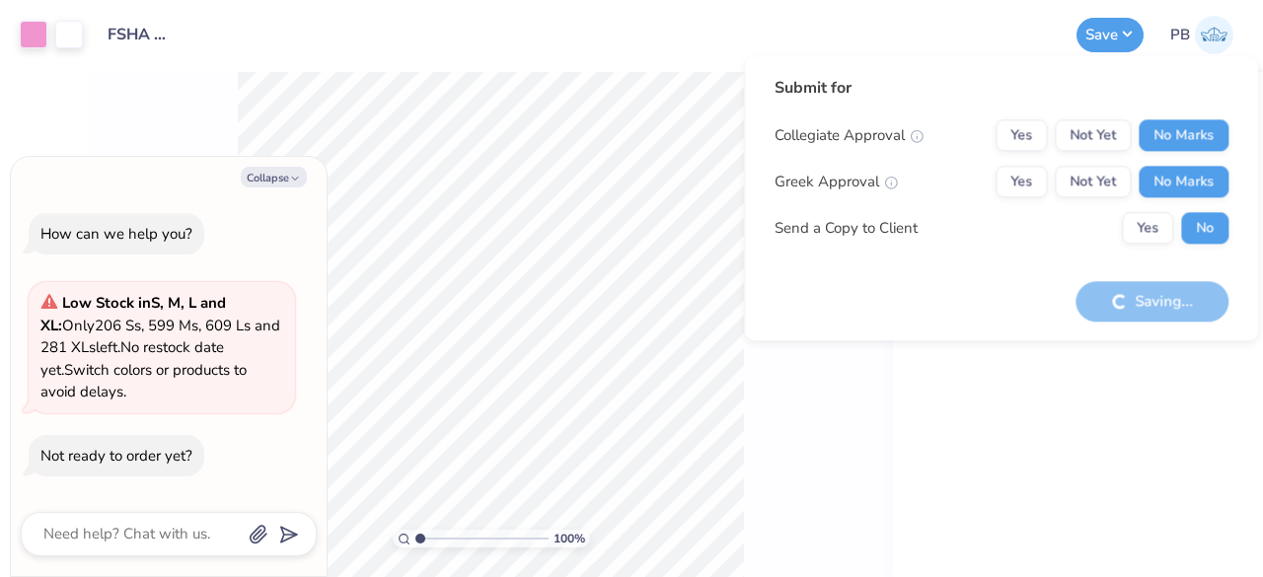
type textarea "x"
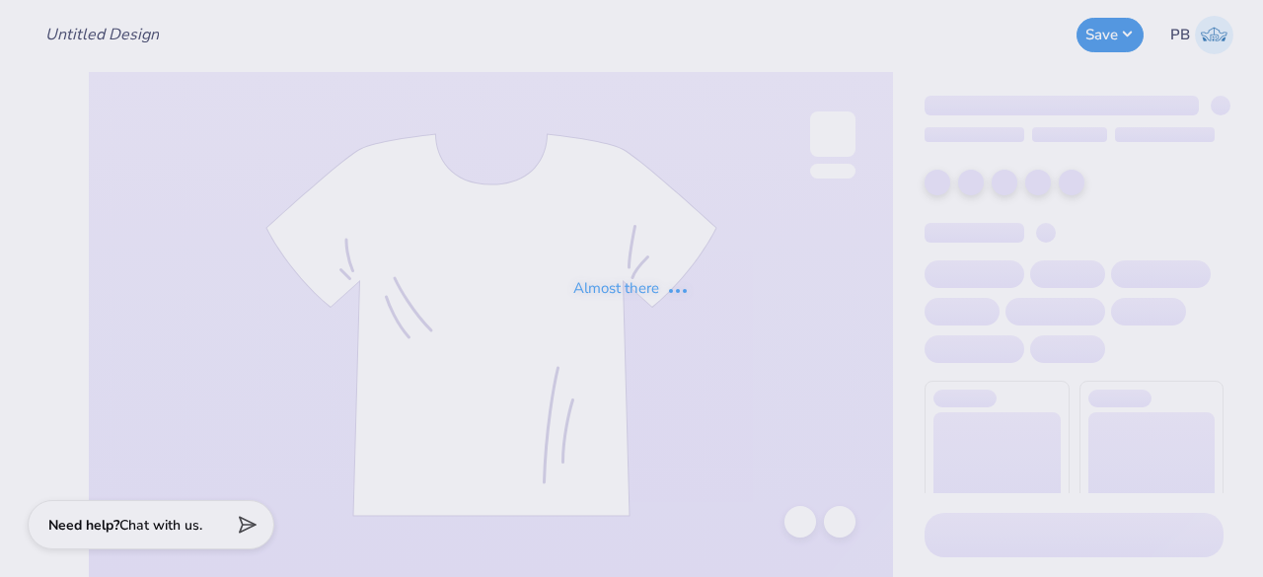
type input "Tees for [PERSON_NAME]!"
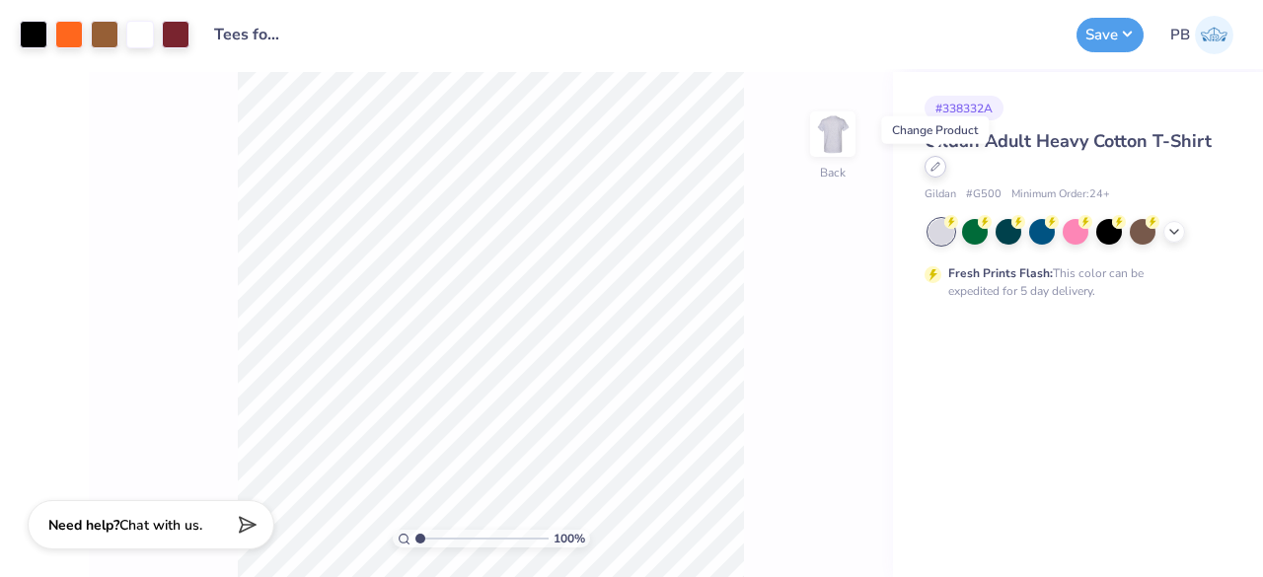
click at [931, 165] on icon at bounding box center [935, 167] width 10 height 10
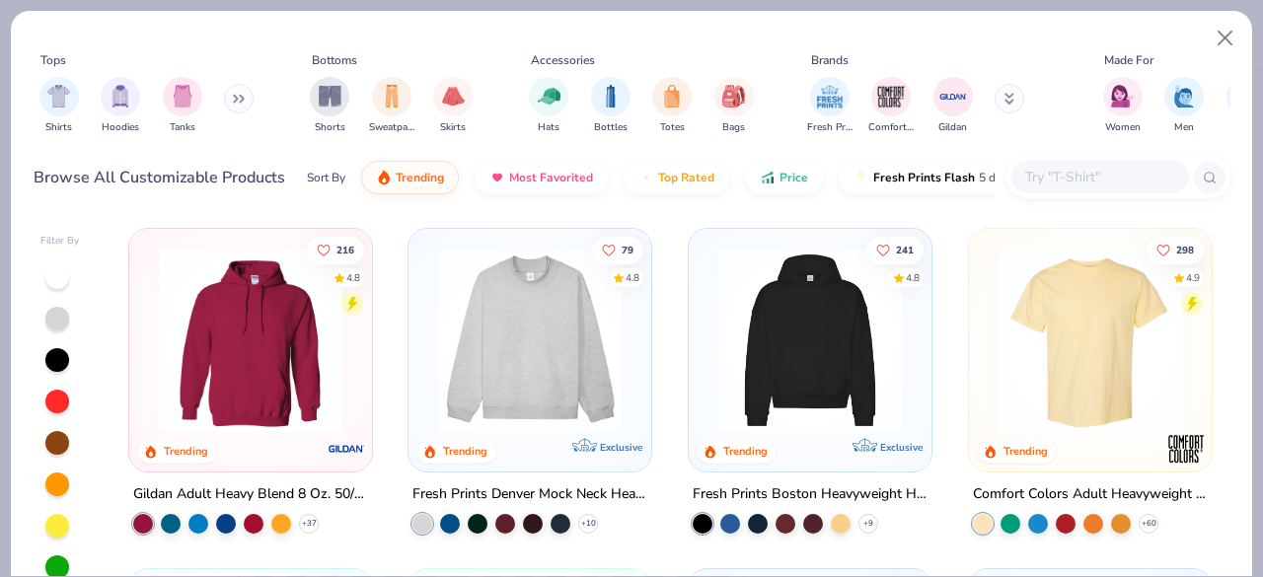
click at [1092, 181] on input "text" at bounding box center [1099, 177] width 152 height 23
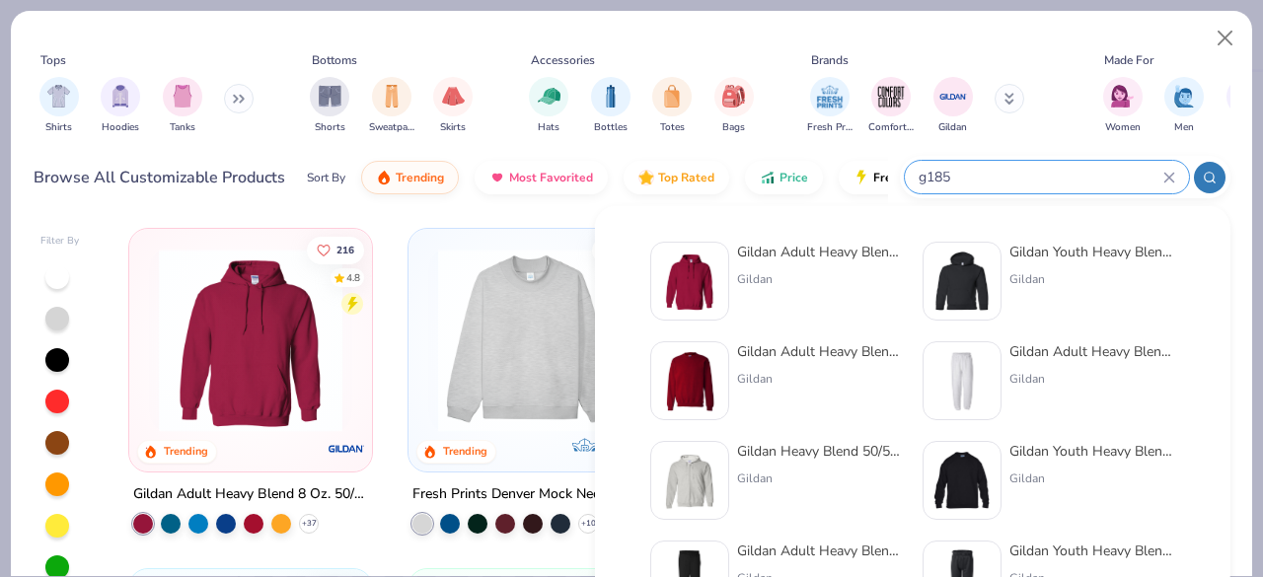
type input "g185"
click at [697, 383] on img at bounding box center [689, 380] width 61 height 61
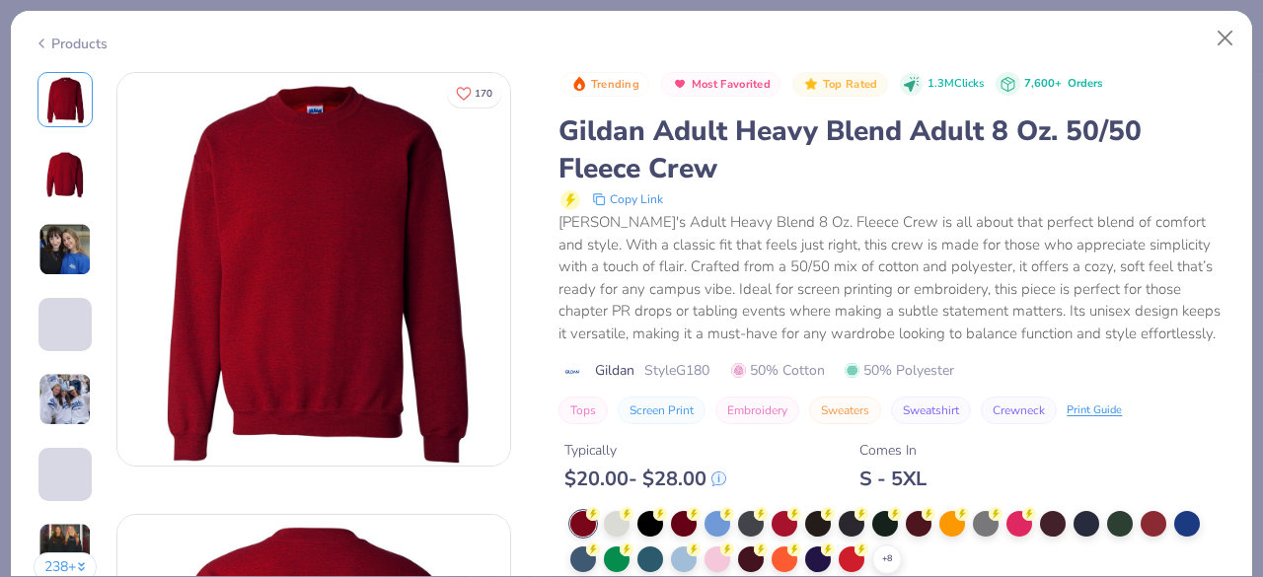
scroll to position [201, 0]
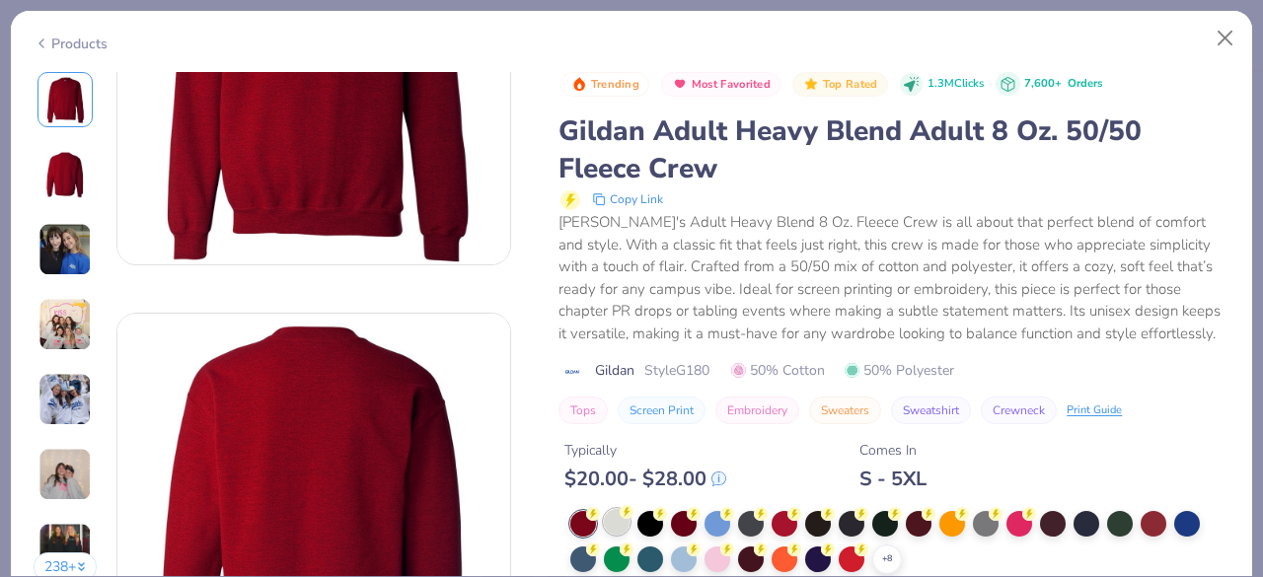
click at [623, 518] on div at bounding box center [617, 522] width 26 height 26
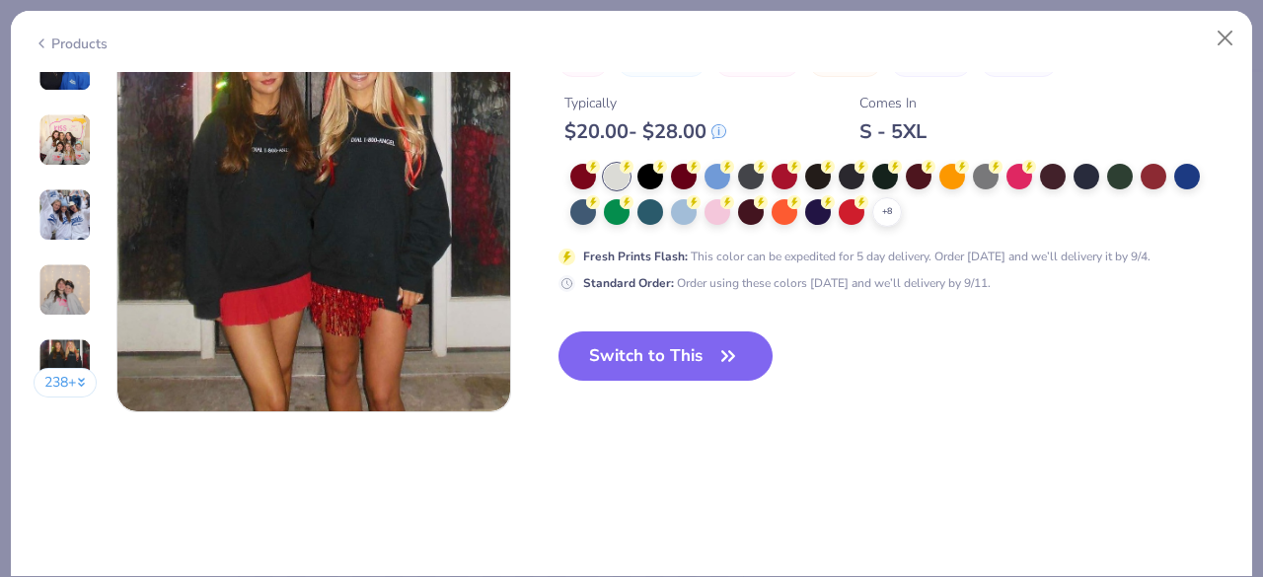
scroll to position [2705, 0]
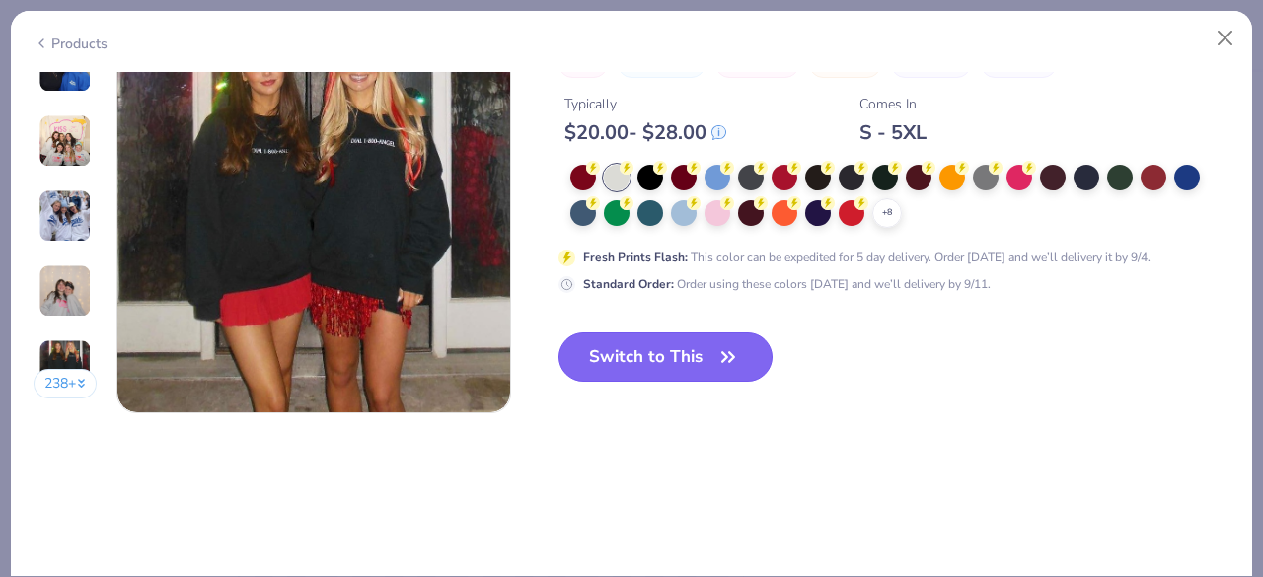
click at [678, 366] on button "Switch to This" at bounding box center [665, 356] width 214 height 49
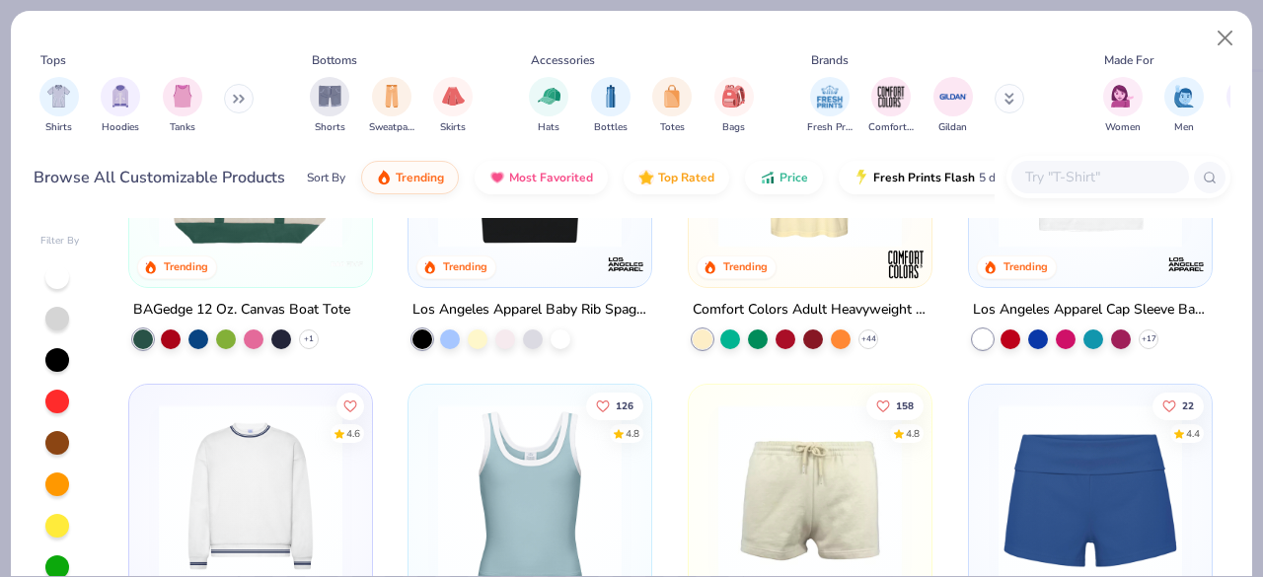
scroll to position [139, 0]
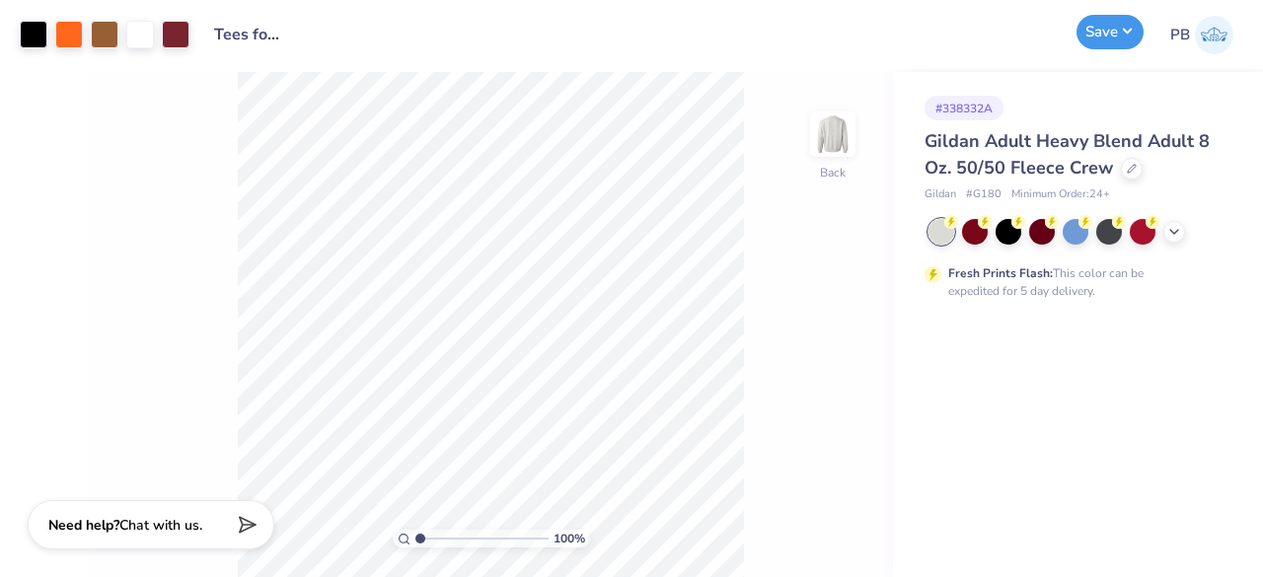
click at [1115, 28] on button "Save" at bounding box center [1109, 32] width 67 height 35
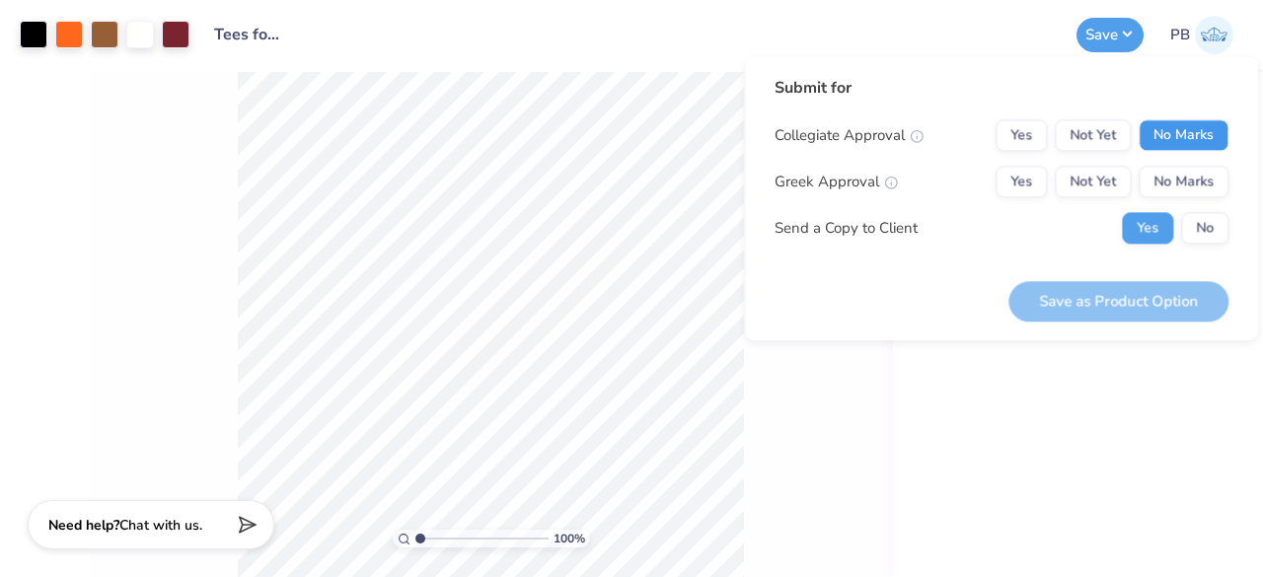
click at [1200, 149] on button "No Marks" at bounding box center [1183, 135] width 90 height 32
click at [1190, 183] on button "No Marks" at bounding box center [1183, 182] width 90 height 32
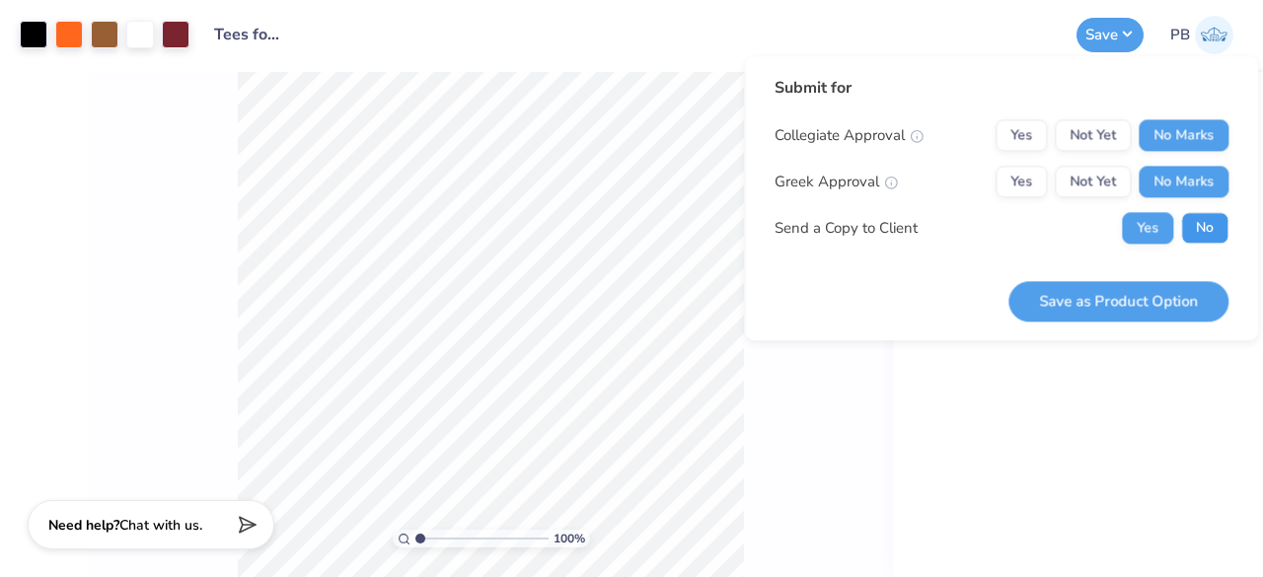
click at [1198, 232] on button "No" at bounding box center [1204, 228] width 47 height 32
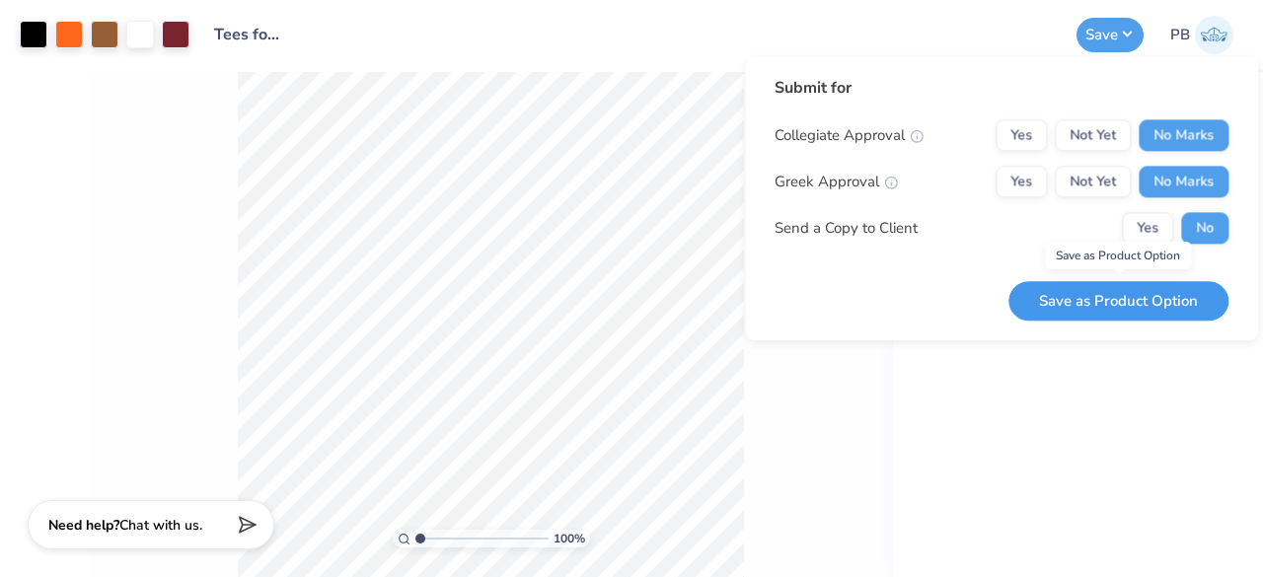
click at [1082, 309] on button "Save as Product Option" at bounding box center [1118, 301] width 220 height 40
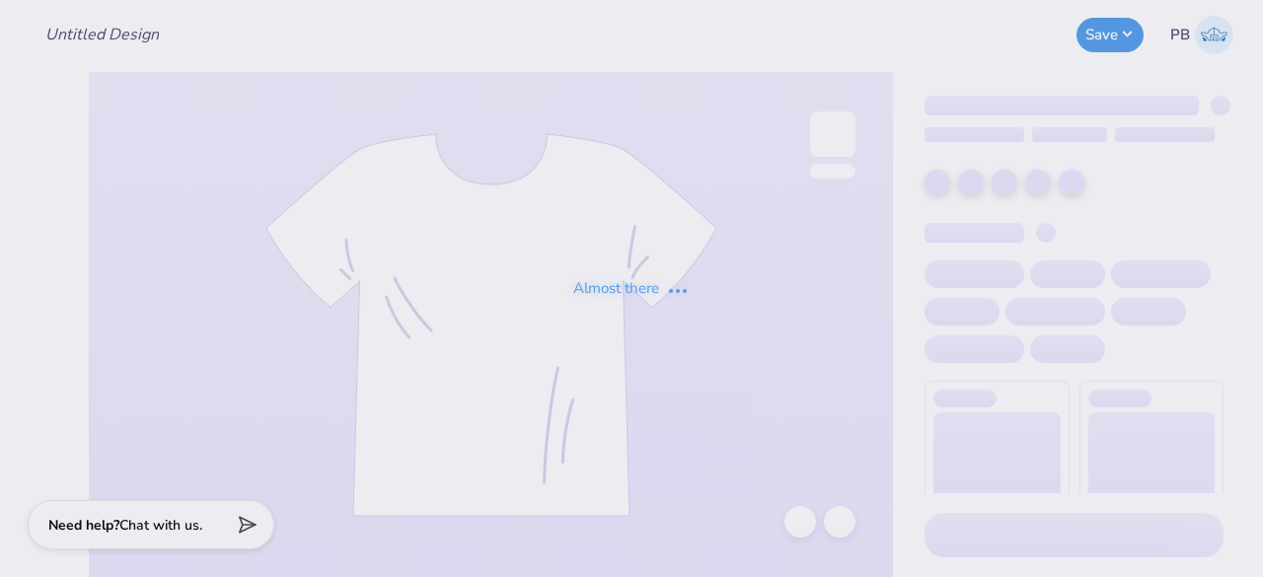
type input "Tees for [PERSON_NAME]!"
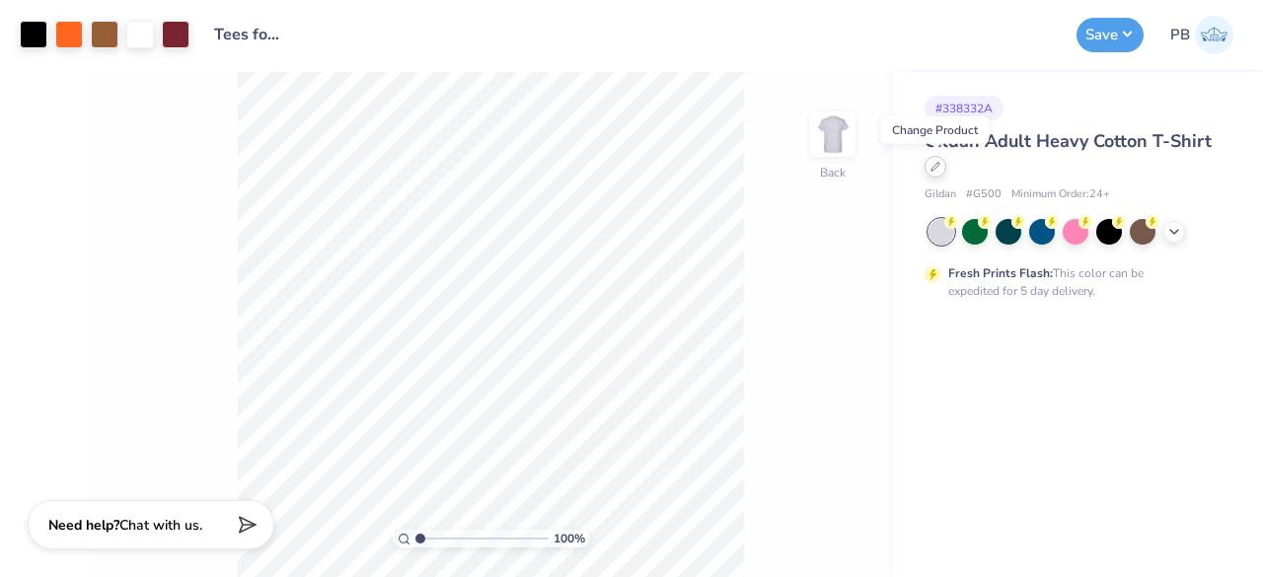
click at [935, 166] on icon at bounding box center [935, 167] width 10 height 10
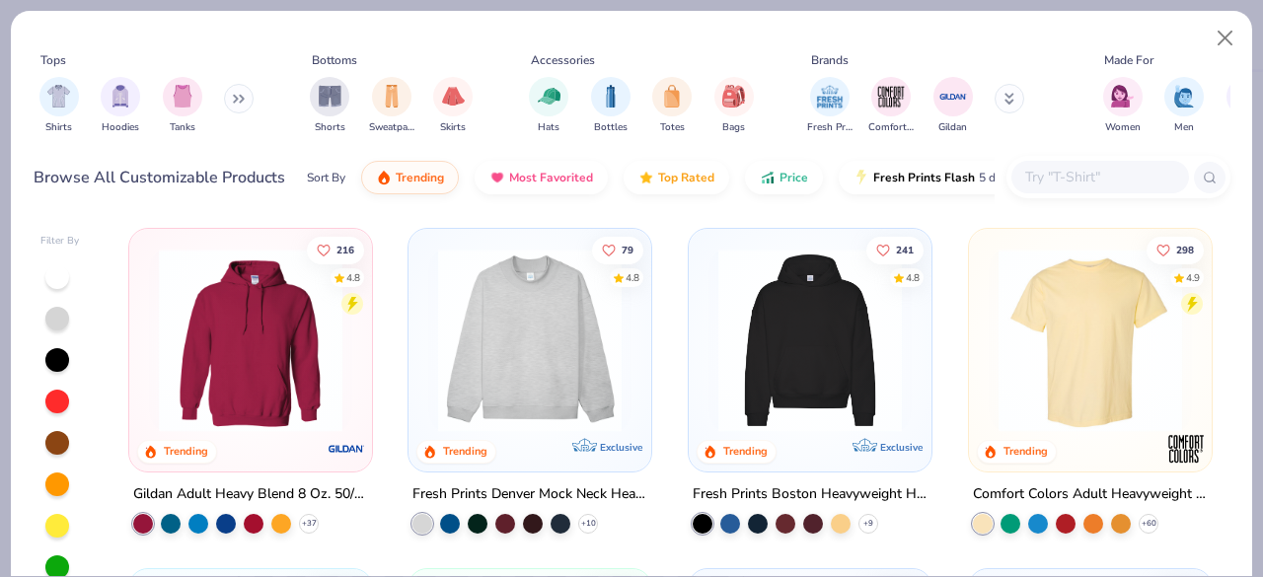
click at [1107, 167] on input "text" at bounding box center [1099, 177] width 152 height 23
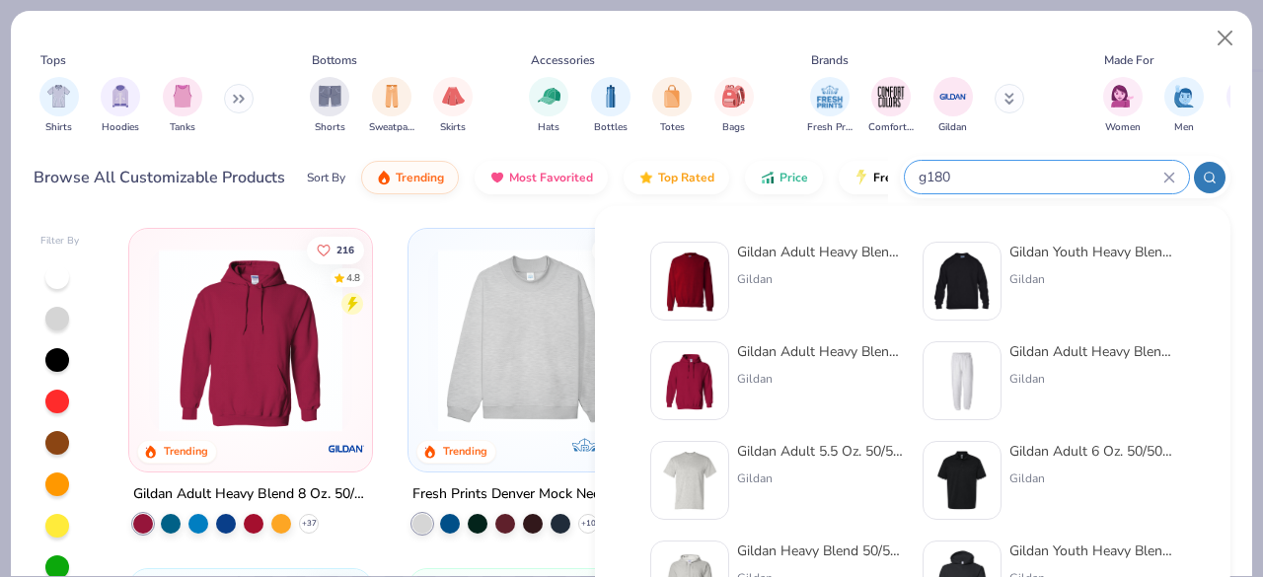
type input "g180"
click at [694, 271] on img at bounding box center [689, 281] width 61 height 61
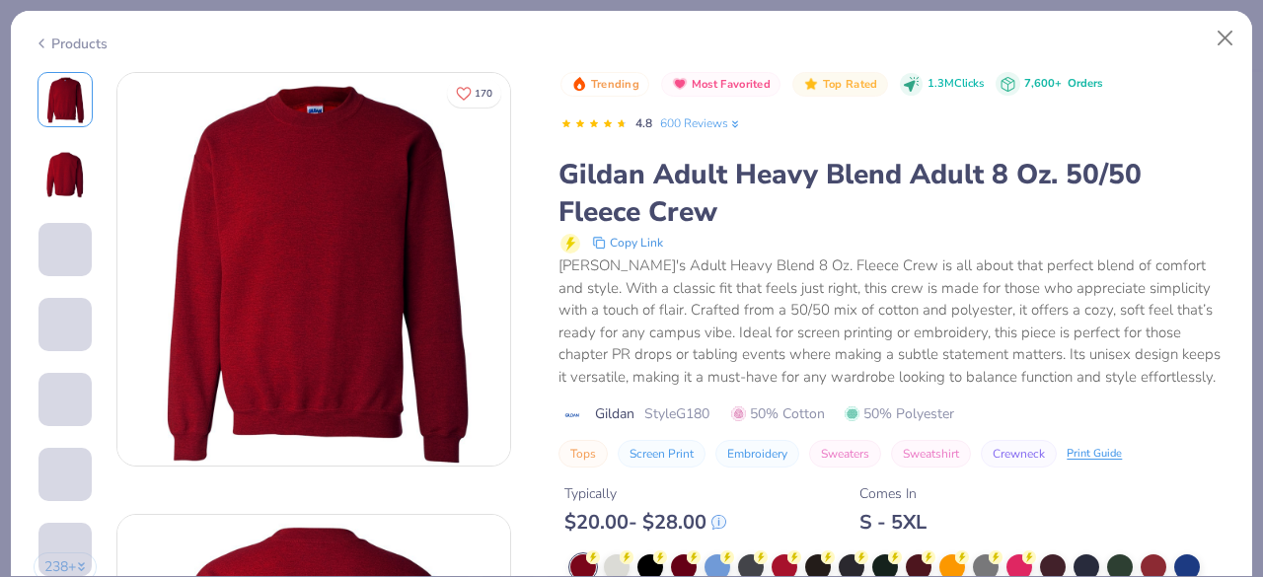
click at [624, 525] on div "$ 20.00 - $ 28.00" at bounding box center [645, 522] width 162 height 25
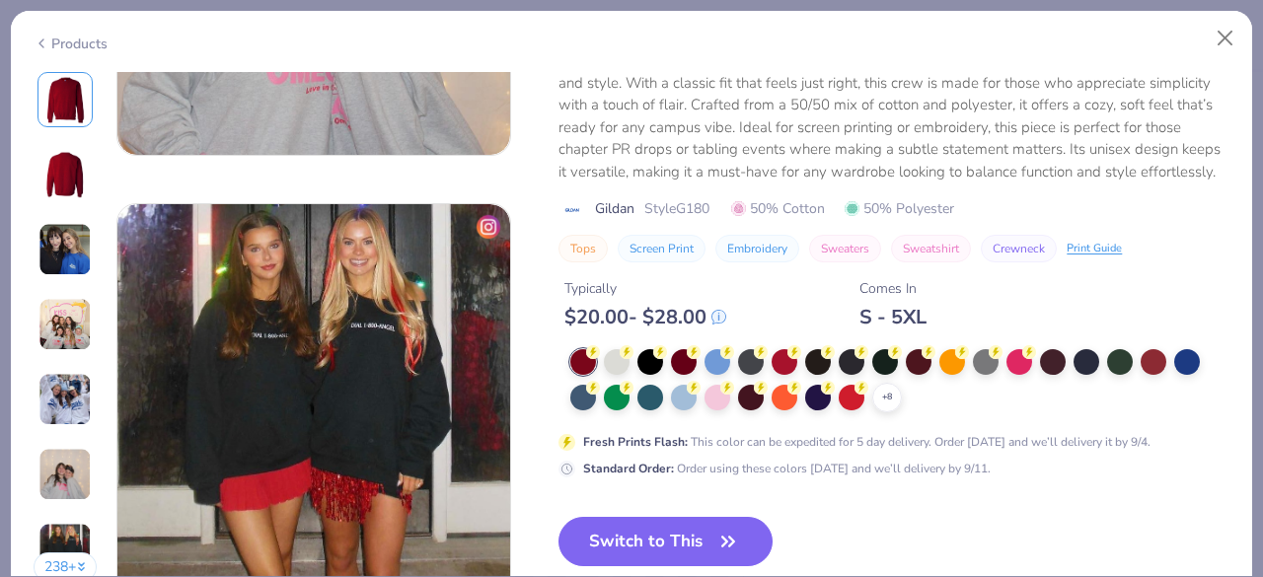
scroll to position [2538, 0]
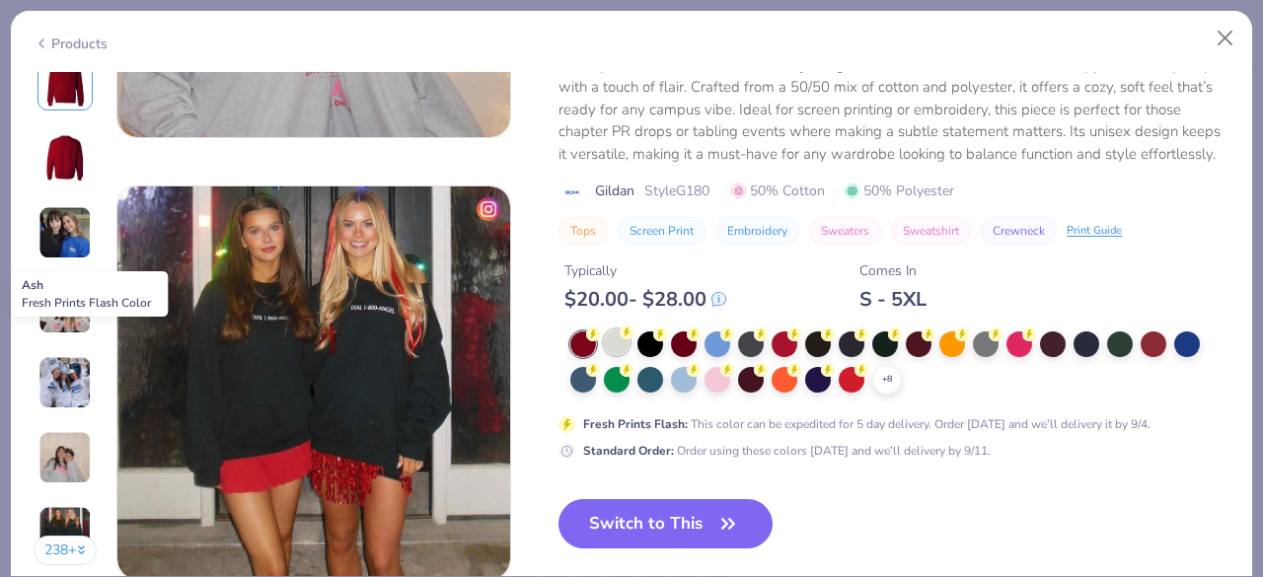
click at [620, 332] on icon at bounding box center [627, 333] width 14 height 14
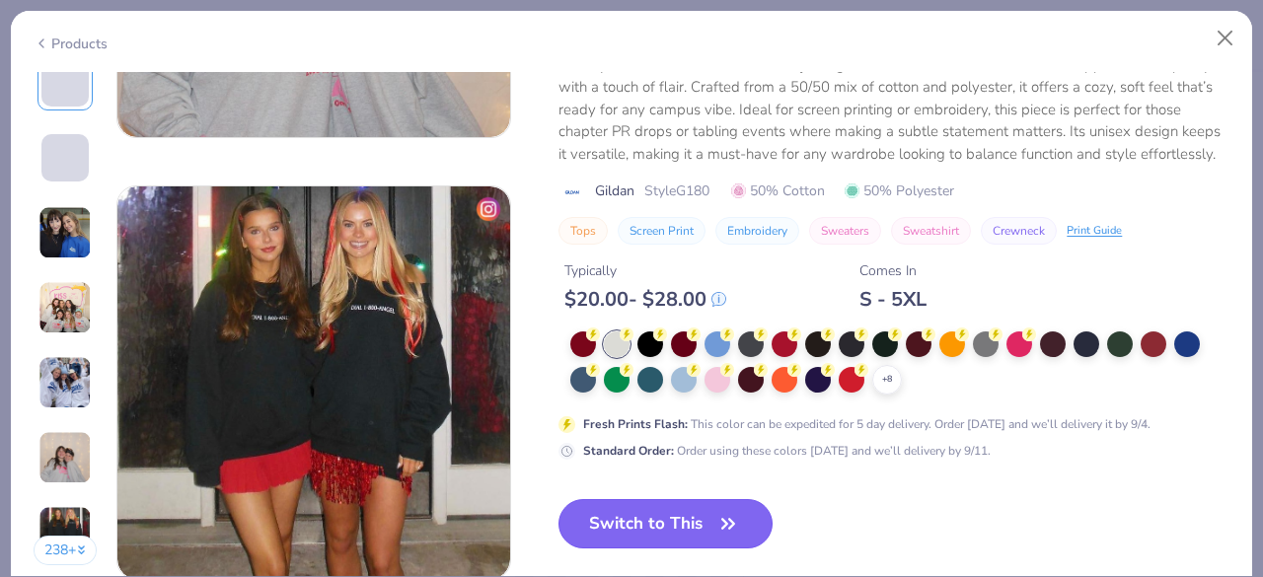
click at [627, 529] on button "Switch to This" at bounding box center [665, 523] width 214 height 49
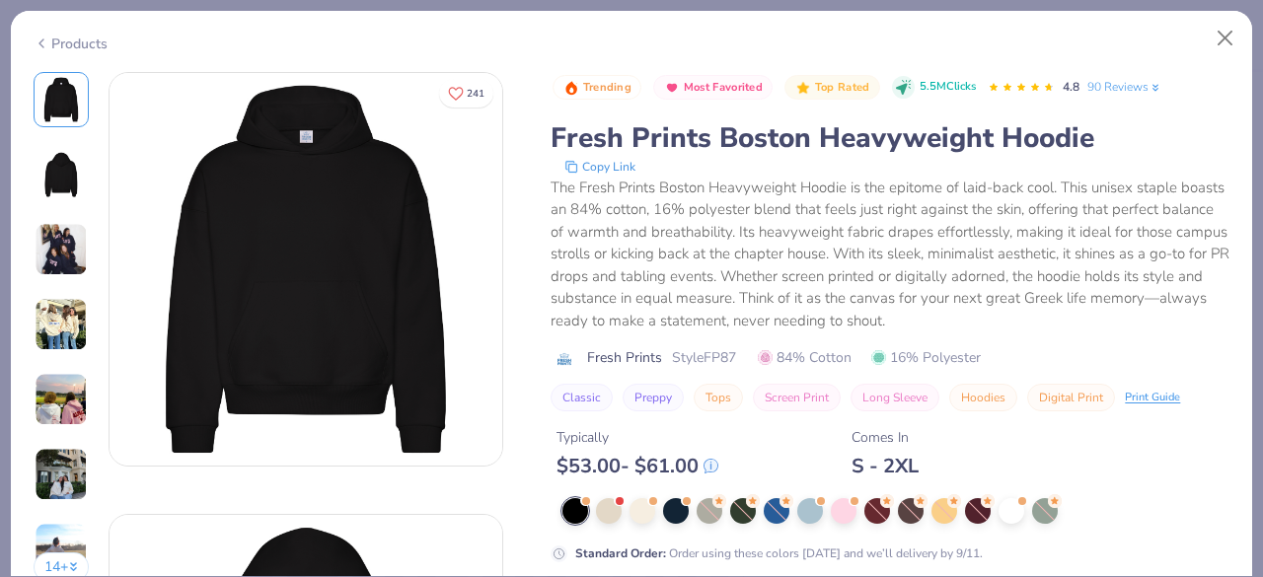
click at [27, 35] on div "Products" at bounding box center [631, 36] width 1241 height 51
click at [47, 37] on icon at bounding box center [42, 44] width 16 height 24
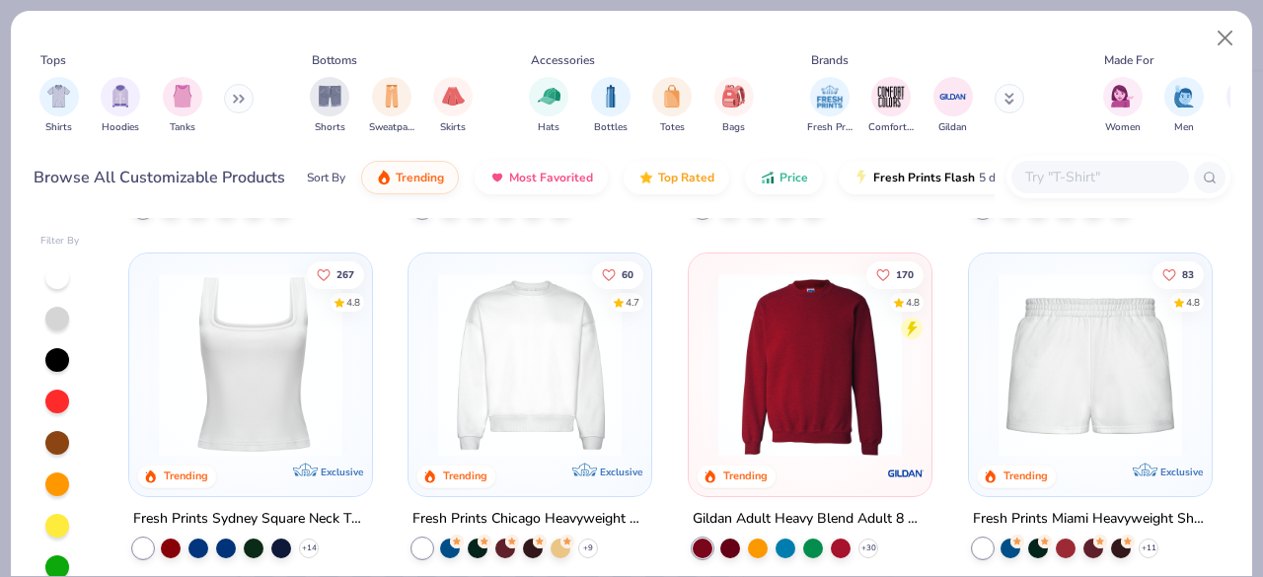
scroll to position [875, 0]
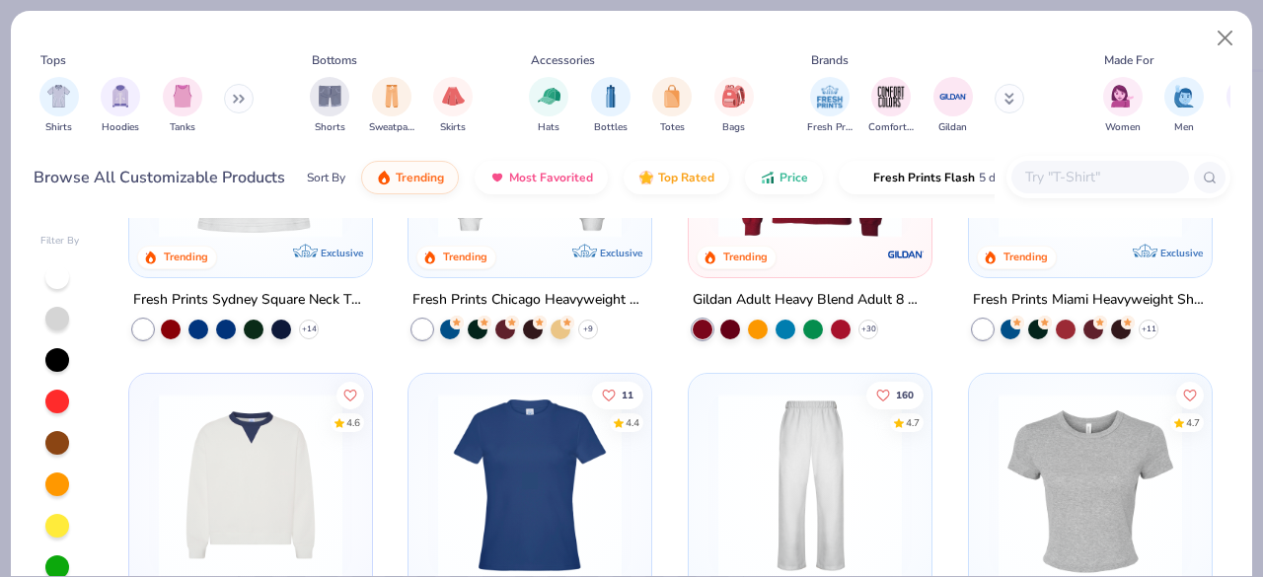
click at [835, 232] on img at bounding box center [809, 144] width 203 height 183
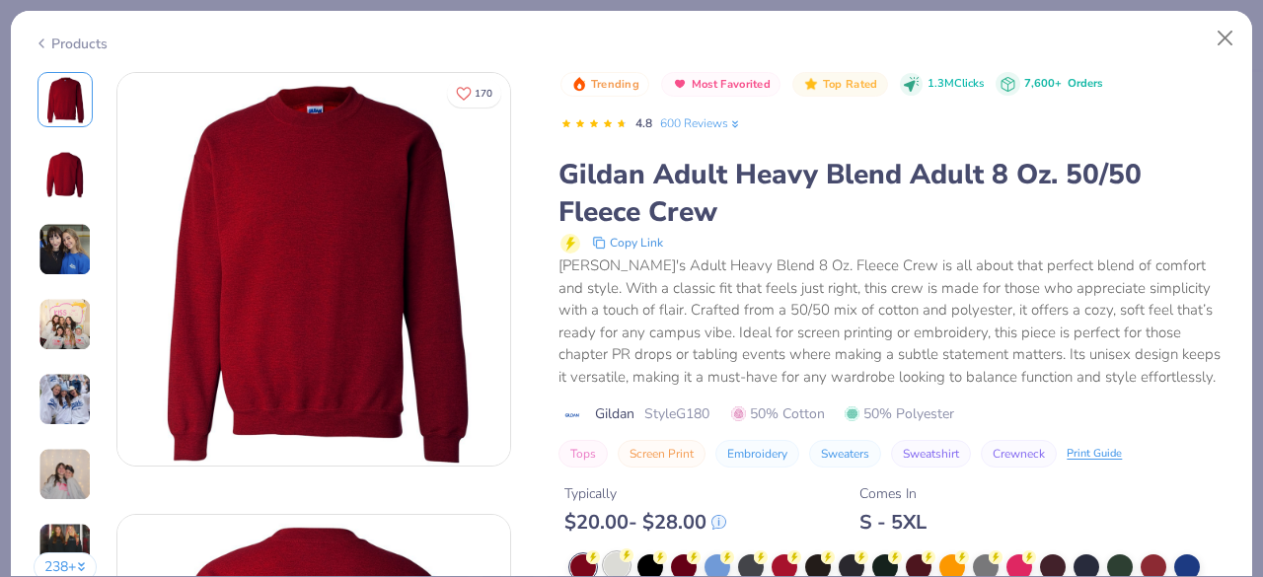
scroll to position [364, 0]
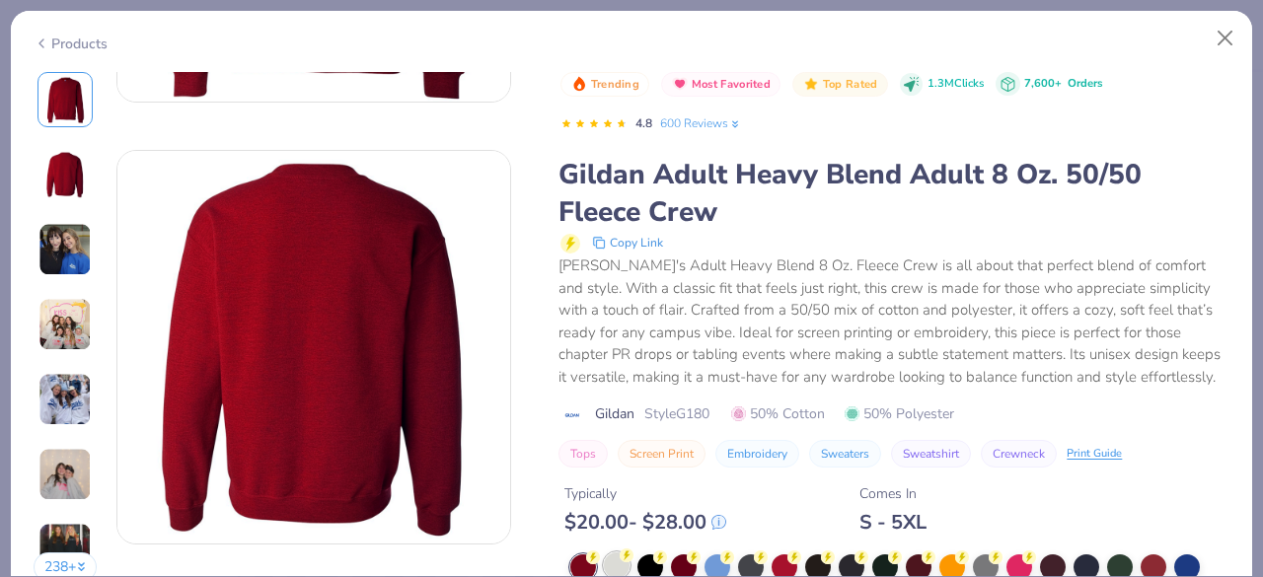
click at [620, 557] on div at bounding box center [617, 565] width 26 height 26
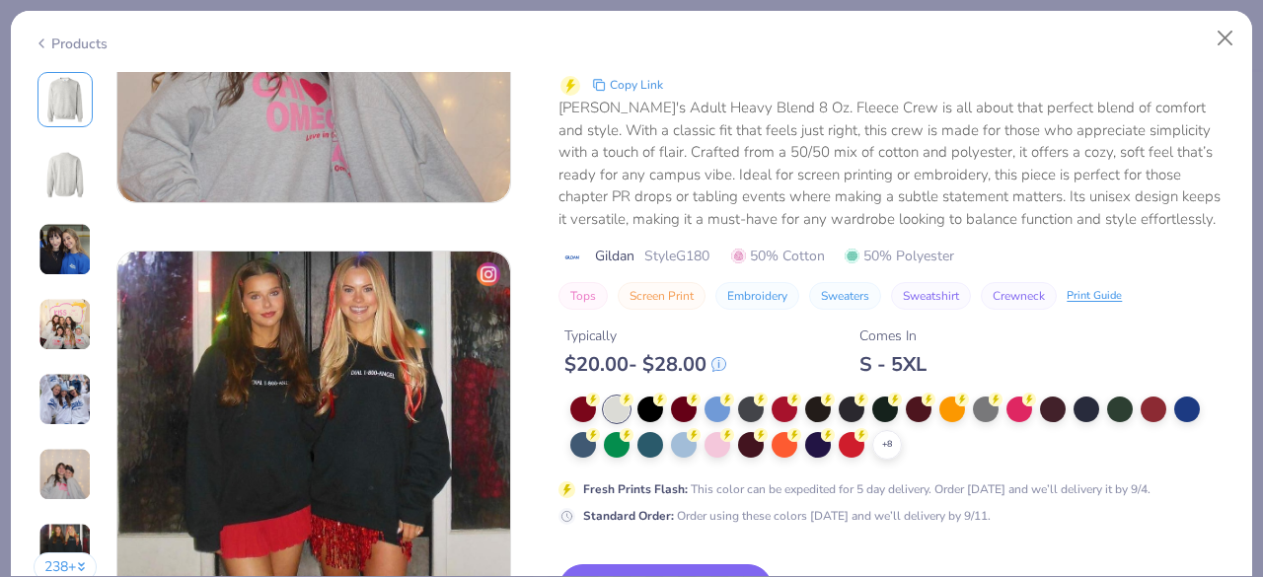
scroll to position [2645, 0]
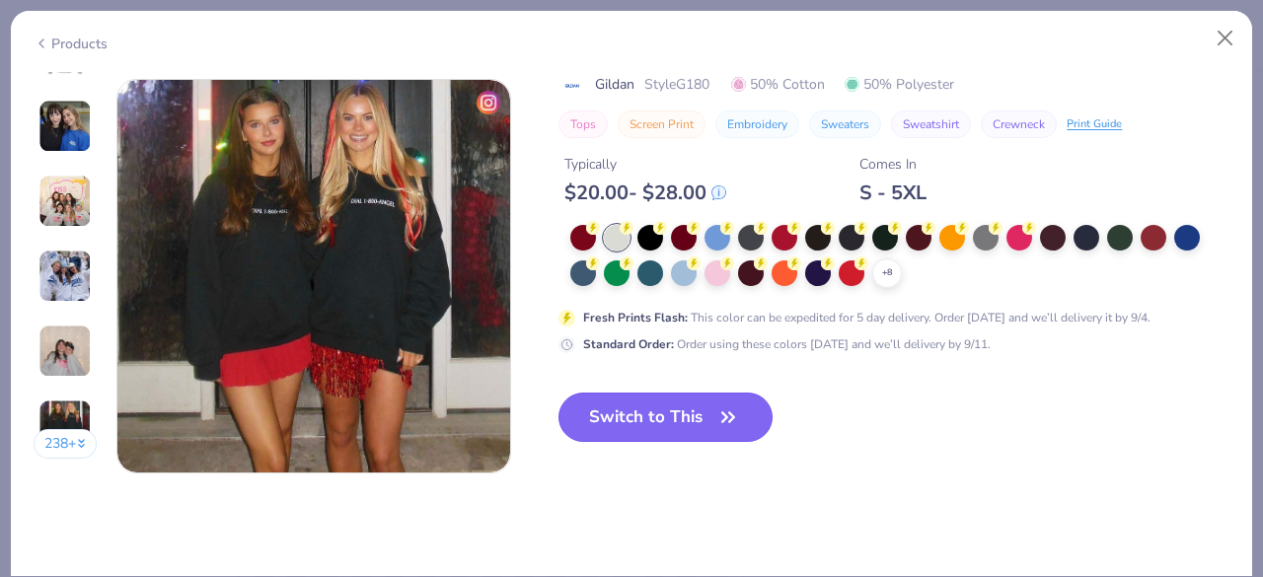
click at [646, 411] on button "Switch to This" at bounding box center [665, 417] width 214 height 49
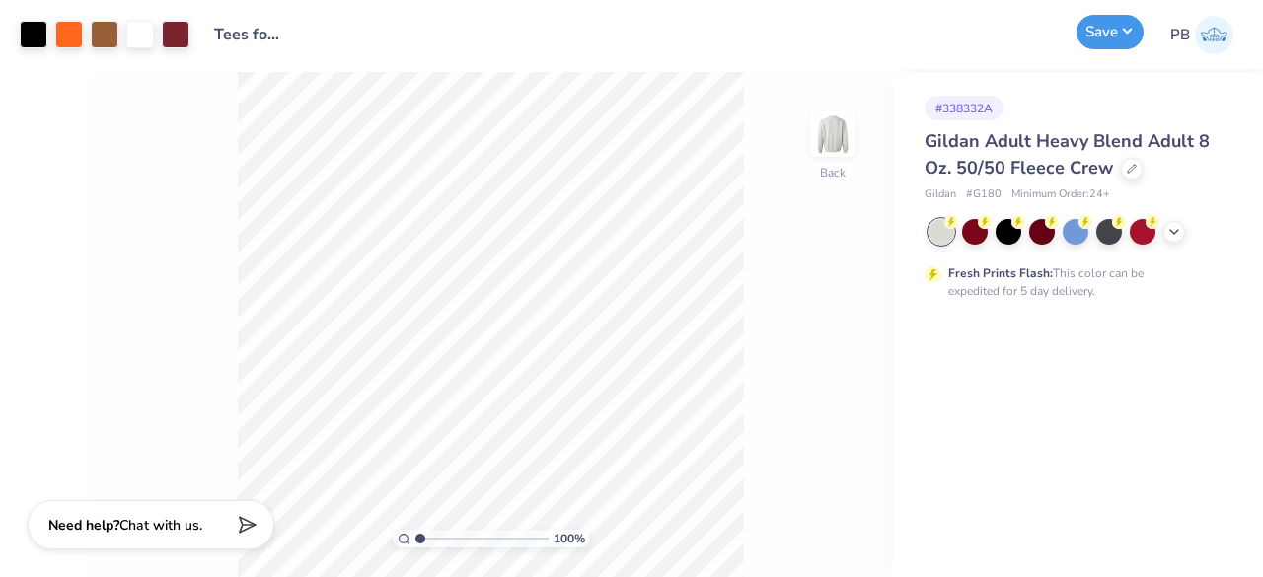
click at [1121, 31] on button "Save" at bounding box center [1109, 32] width 67 height 35
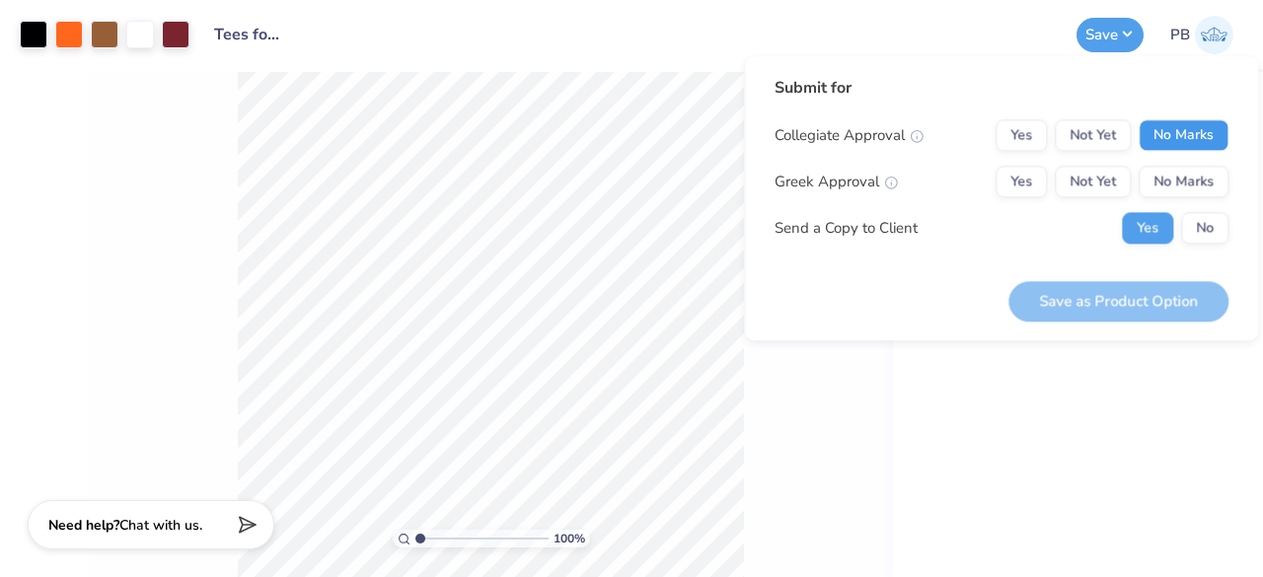
click at [1204, 126] on button "No Marks" at bounding box center [1183, 135] width 90 height 32
click at [1206, 167] on button "No Marks" at bounding box center [1183, 182] width 90 height 32
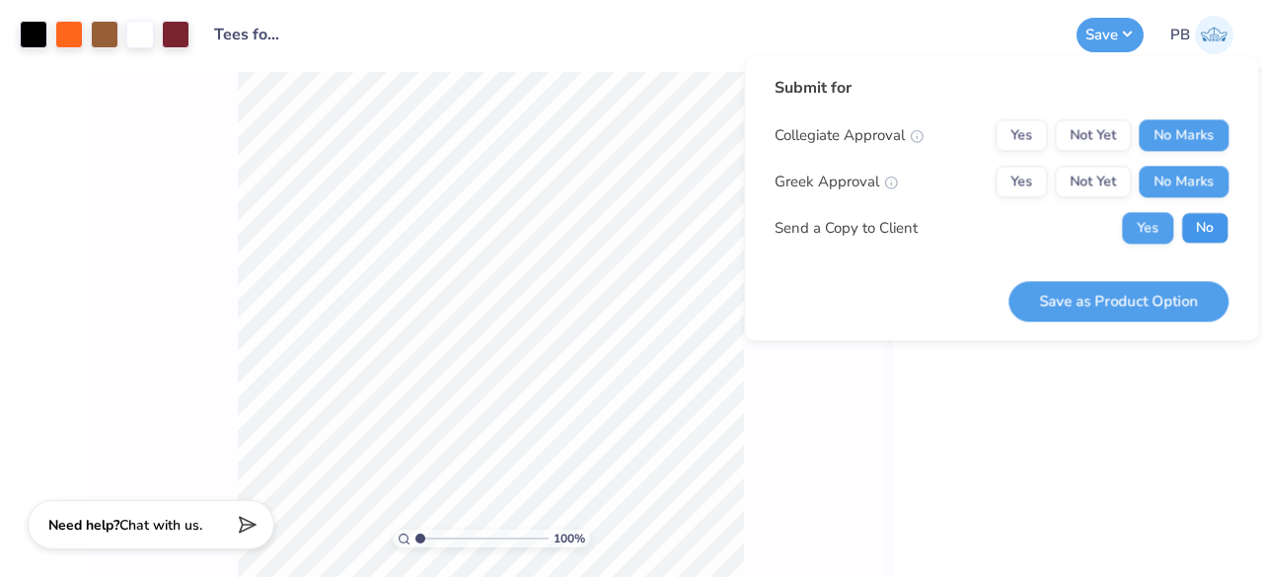
click at [1206, 232] on button "No" at bounding box center [1204, 228] width 47 height 32
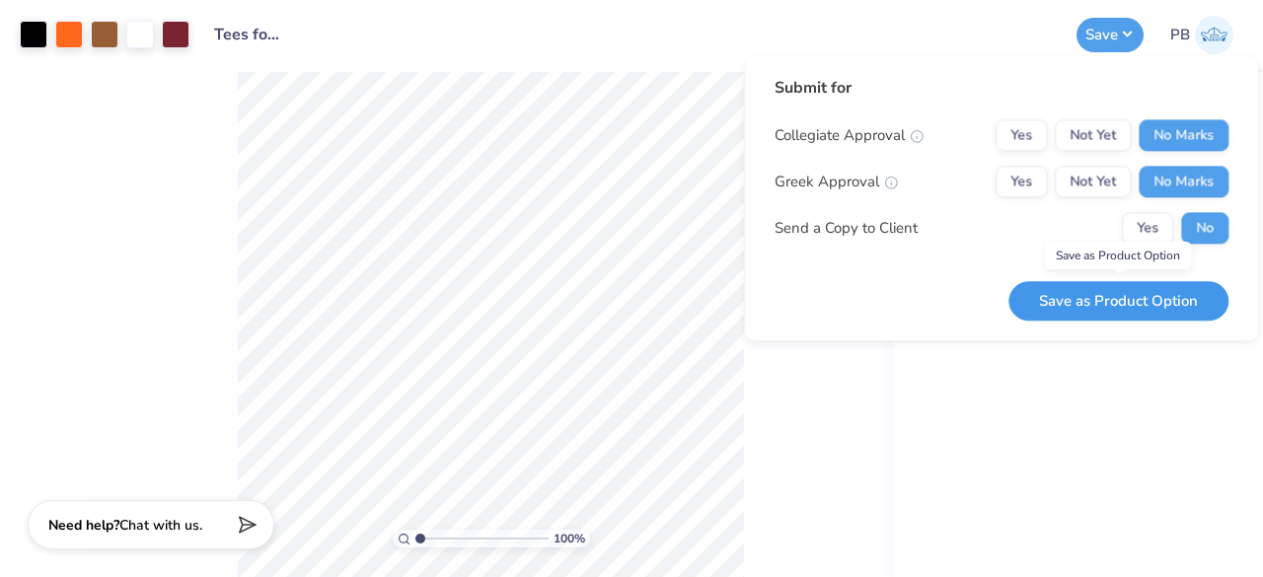
click at [1129, 297] on button "Save as Product Option" at bounding box center [1118, 301] width 220 height 40
